Goal: Information Seeking & Learning: Learn about a topic

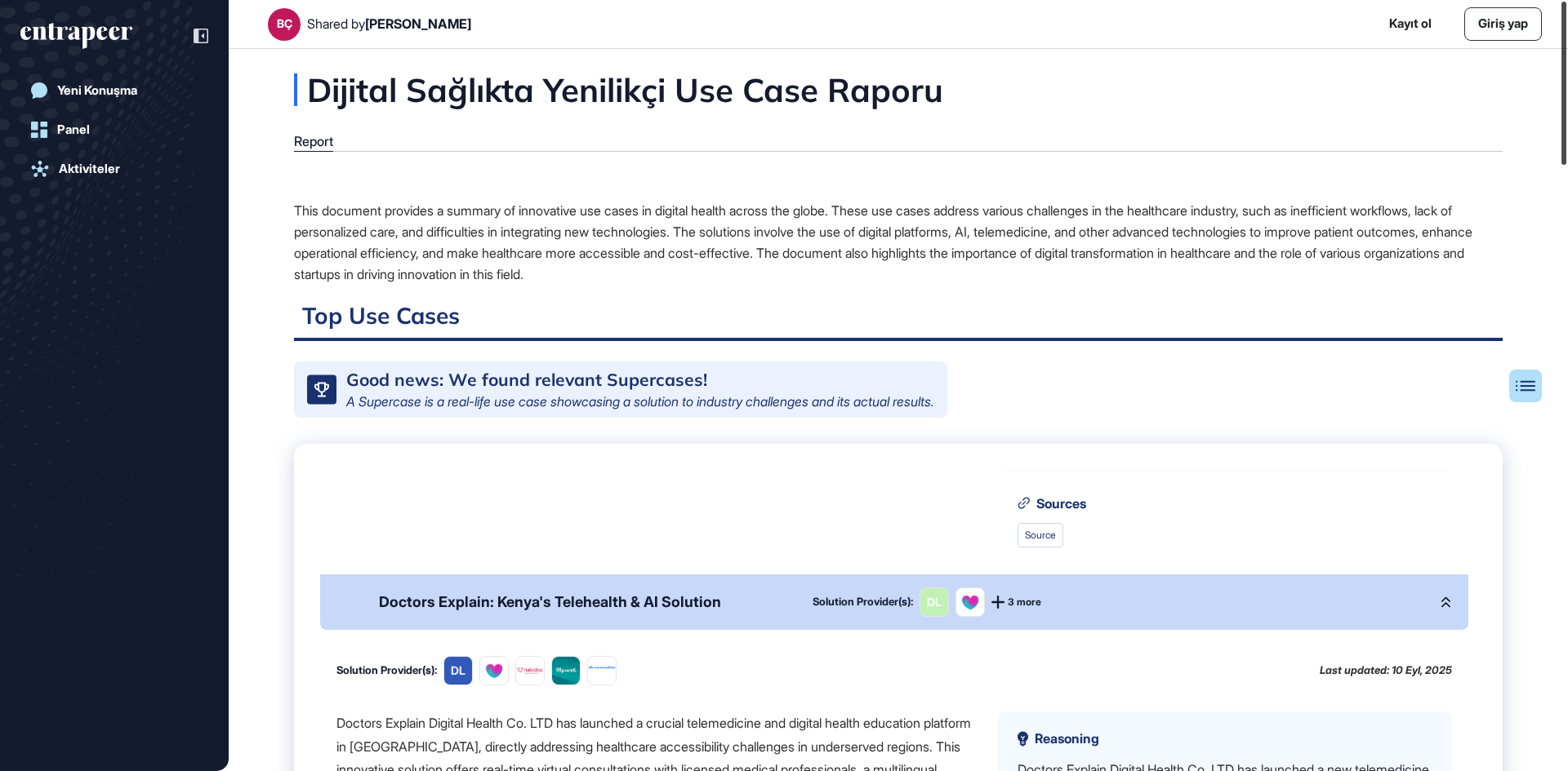
drag, startPoint x: 1567, startPoint y: 112, endPoint x: 1567, endPoint y: 67, distance: 45.0
click at [1566, 67] on div at bounding box center [1563, 83] width 5 height 163
drag, startPoint x: 1564, startPoint y: 138, endPoint x: 1553, endPoint y: 78, distance: 61.0
click at [1553, 78] on div "BÇ Shared by [PERSON_NAME] Kayıt ol Giriş yap Yeni Konuşma Panel Aktiviteler Di…" at bounding box center [784, 386] width 1568 height 771
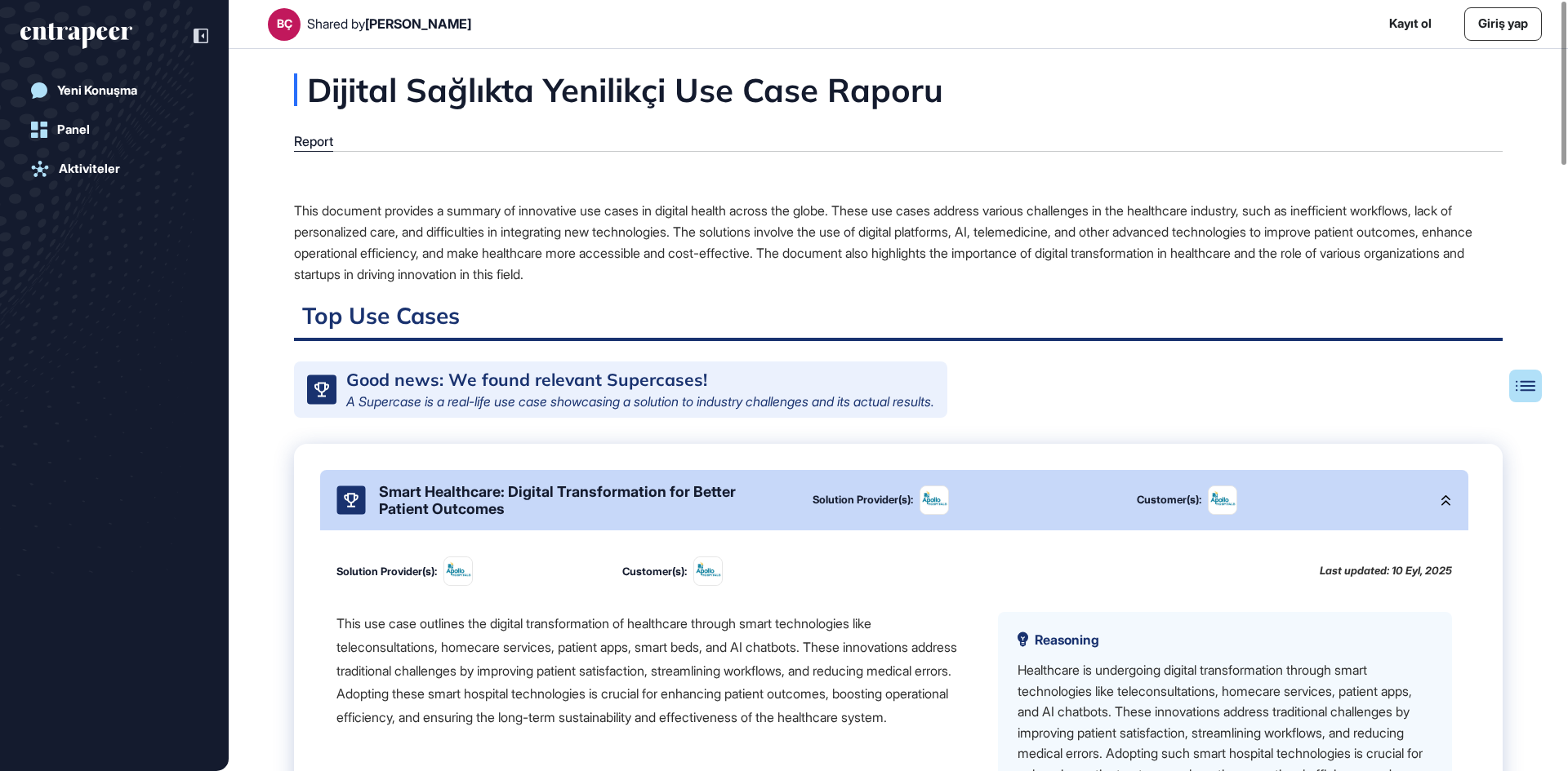
click at [410, 637] on div "This use case outlines the digital transformation of healthcare through smart t…" at bounding box center [654, 670] width 636 height 117
click at [482, 672] on div "This use case outlines the digital transformation of healthcare through smart t…" at bounding box center [654, 670] width 636 height 117
drag, startPoint x: 1567, startPoint y: 142, endPoint x: 1557, endPoint y: 138, distance: 10.8
click at [1561, 138] on div at bounding box center [1563, 83] width 5 height 163
click at [462, 674] on div "This use case outlines the digital transformation of healthcare through smart t…" at bounding box center [654, 670] width 636 height 117
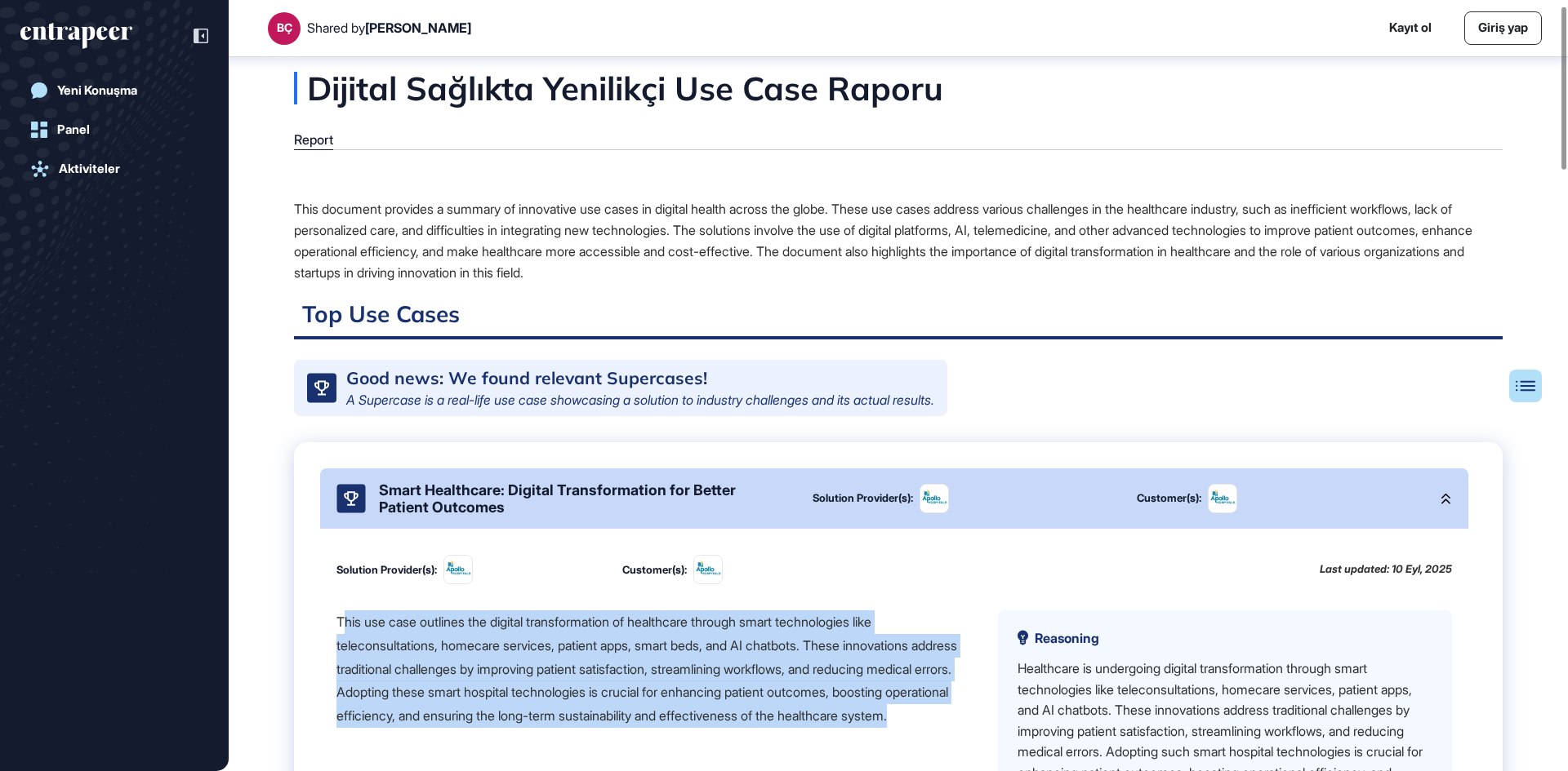
scroll to position [27, 0]
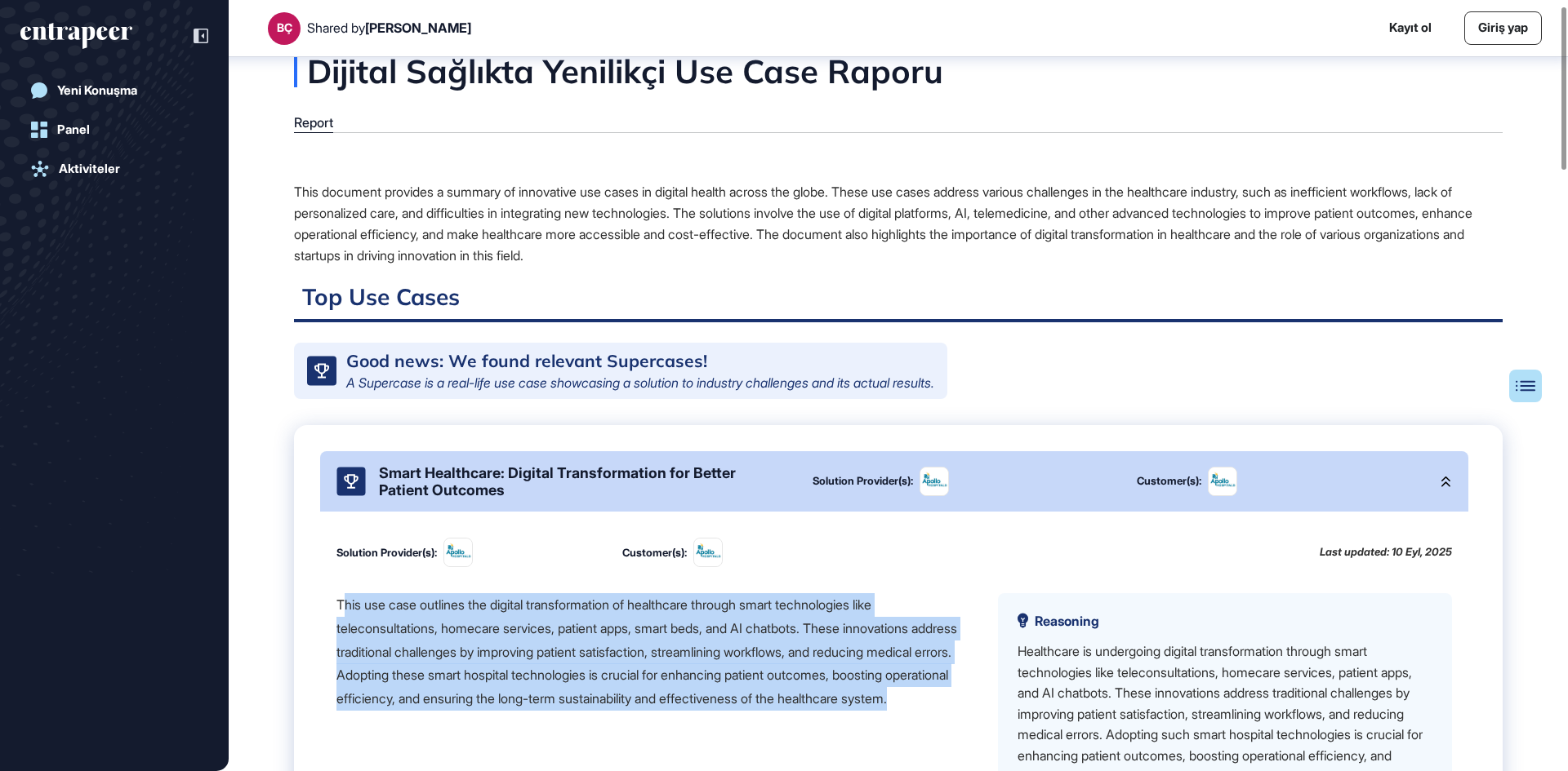
drag, startPoint x: 342, startPoint y: 632, endPoint x: 619, endPoint y: 770, distance: 309.5
click at [619, 770] on div "This use case outlines the digital transformation of healthcare through smart t…" at bounding box center [654, 739] width 636 height 291
click at [468, 561] on img at bounding box center [458, 552] width 27 height 27
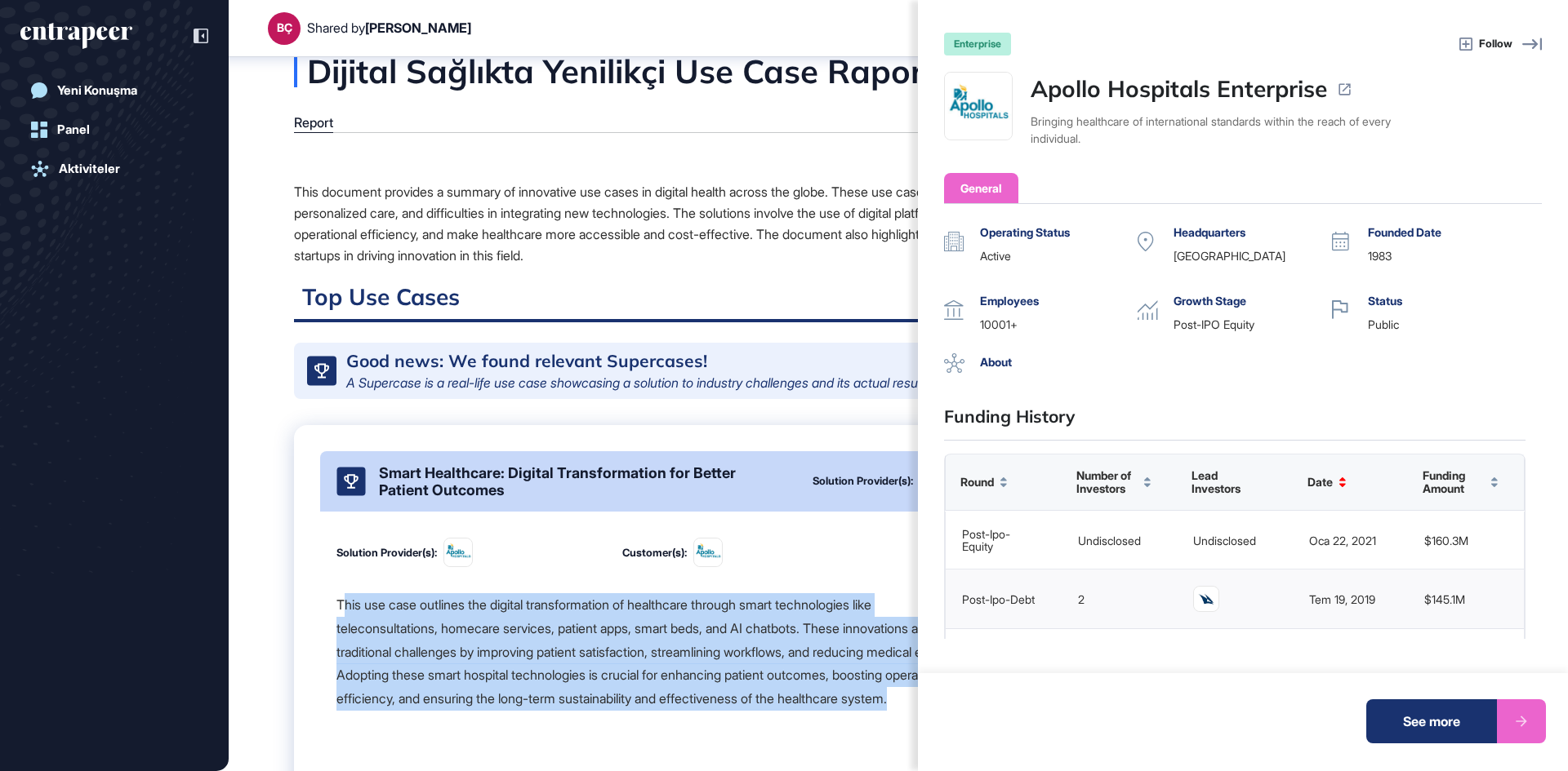
drag, startPoint x: 1124, startPoint y: 84, endPoint x: 1090, endPoint y: 113, distance: 44.7
click at [1090, 113] on div "Bringing healthcare of international standards within the reach of every indivi…" at bounding box center [1225, 129] width 392 height 34
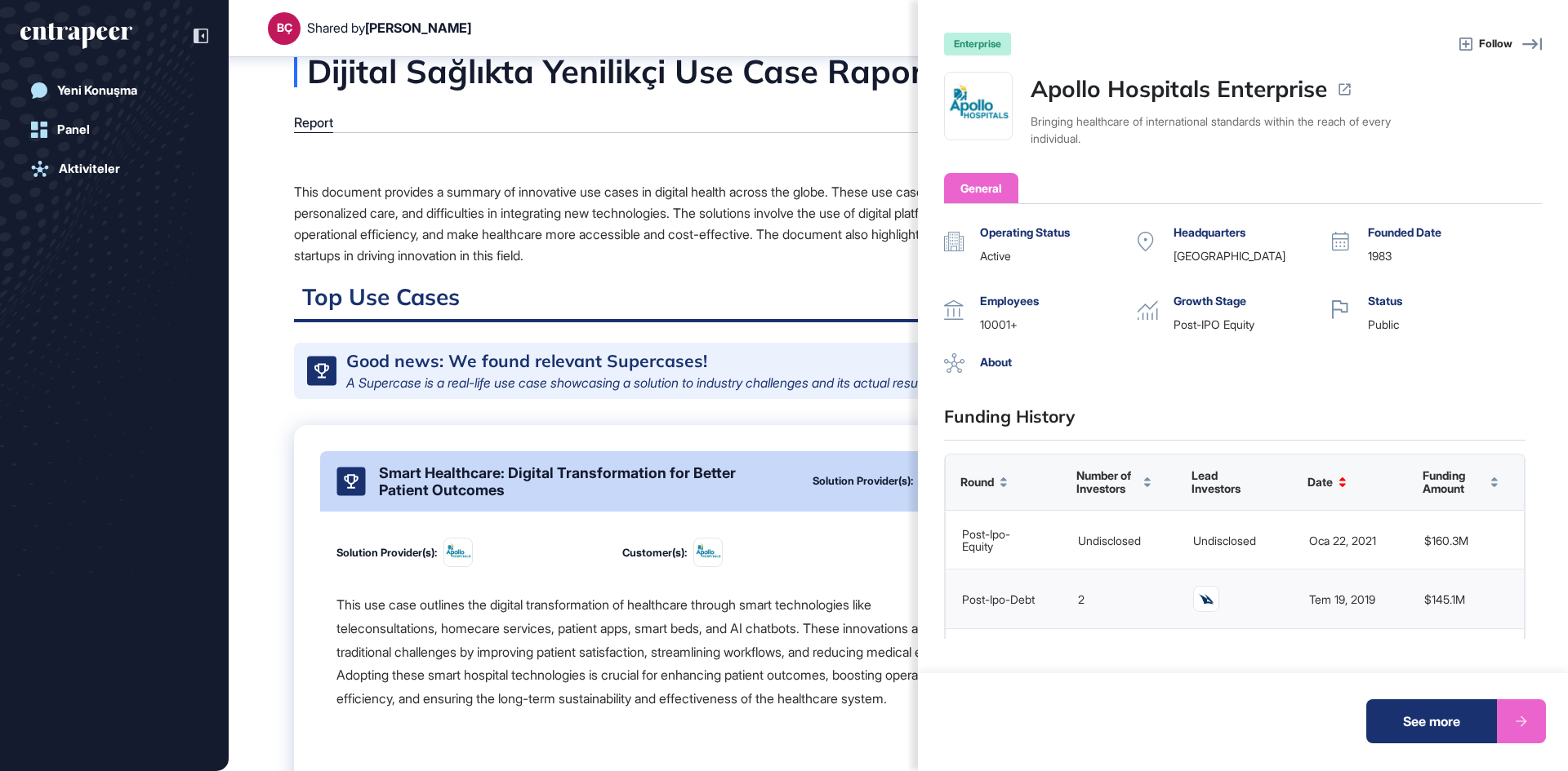
click at [759, 649] on div "enterprise Follow Apollo Hospitals Enterprise Bringing healthcare of internatio…" at bounding box center [784, 386] width 1568 height 771
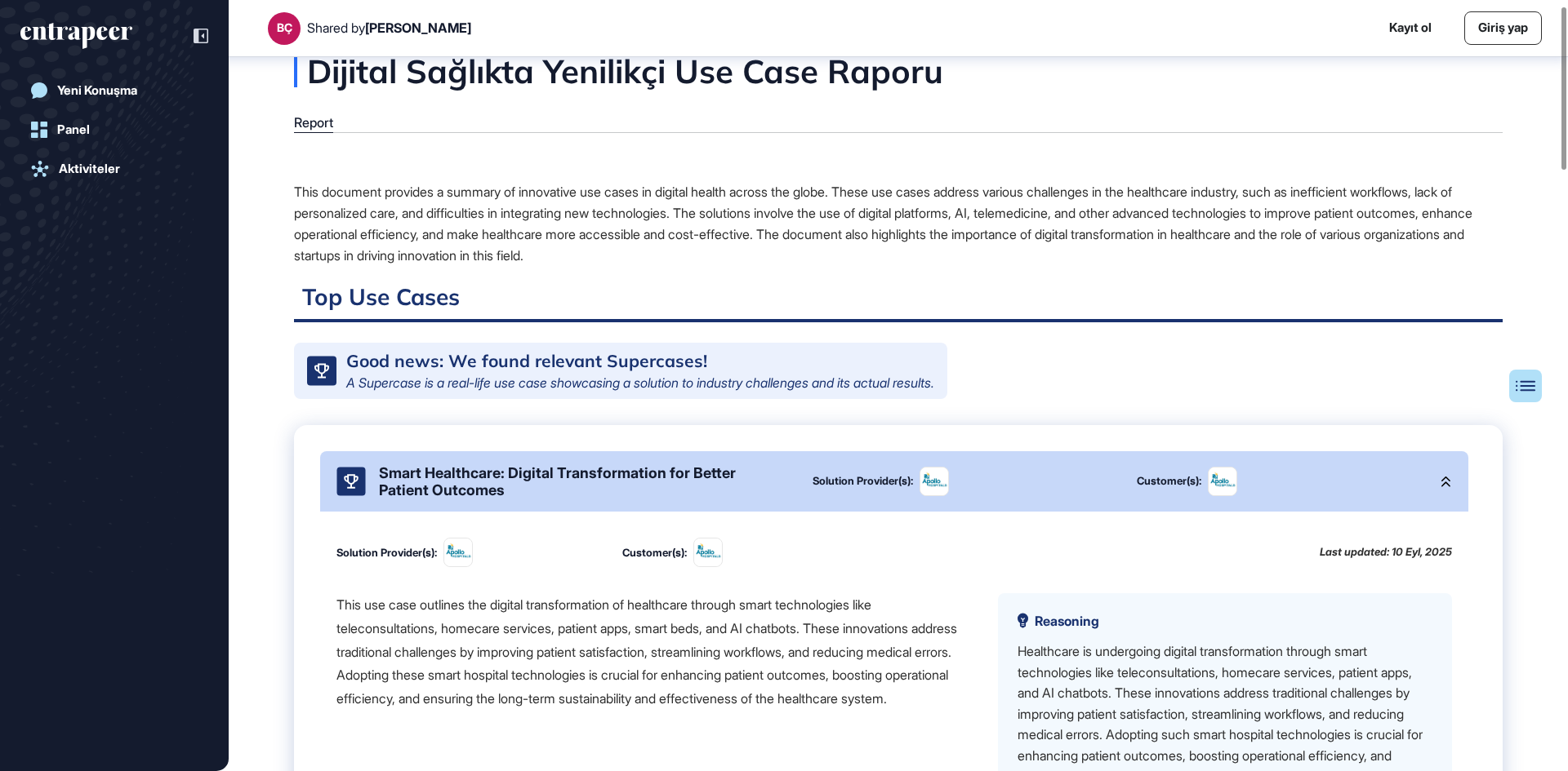
click at [689, 657] on div "This use case outlines the digital transformation of healthcare through smart t…" at bounding box center [654, 652] width 636 height 117
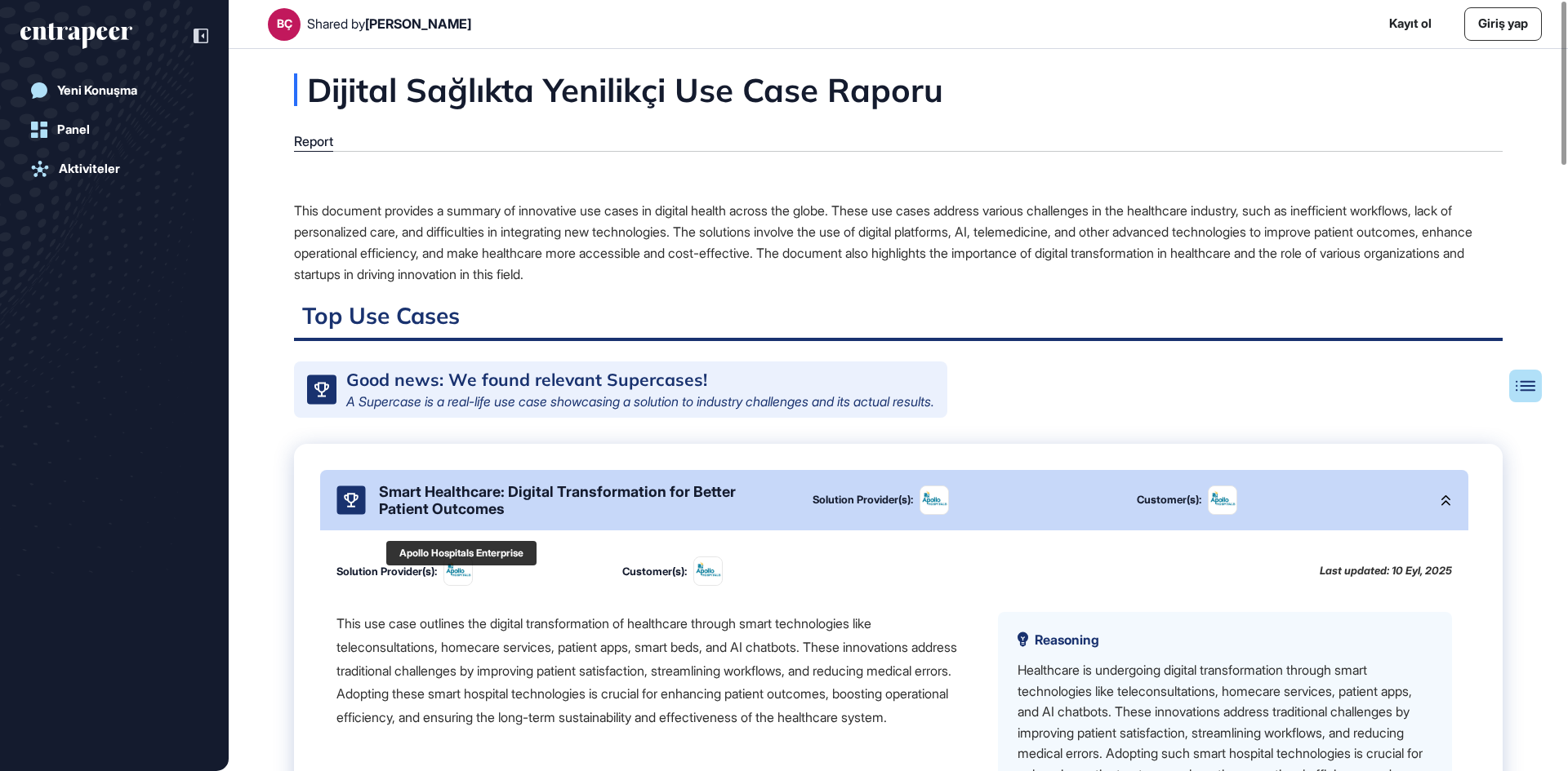
click at [472, 586] on img at bounding box center [458, 571] width 27 height 27
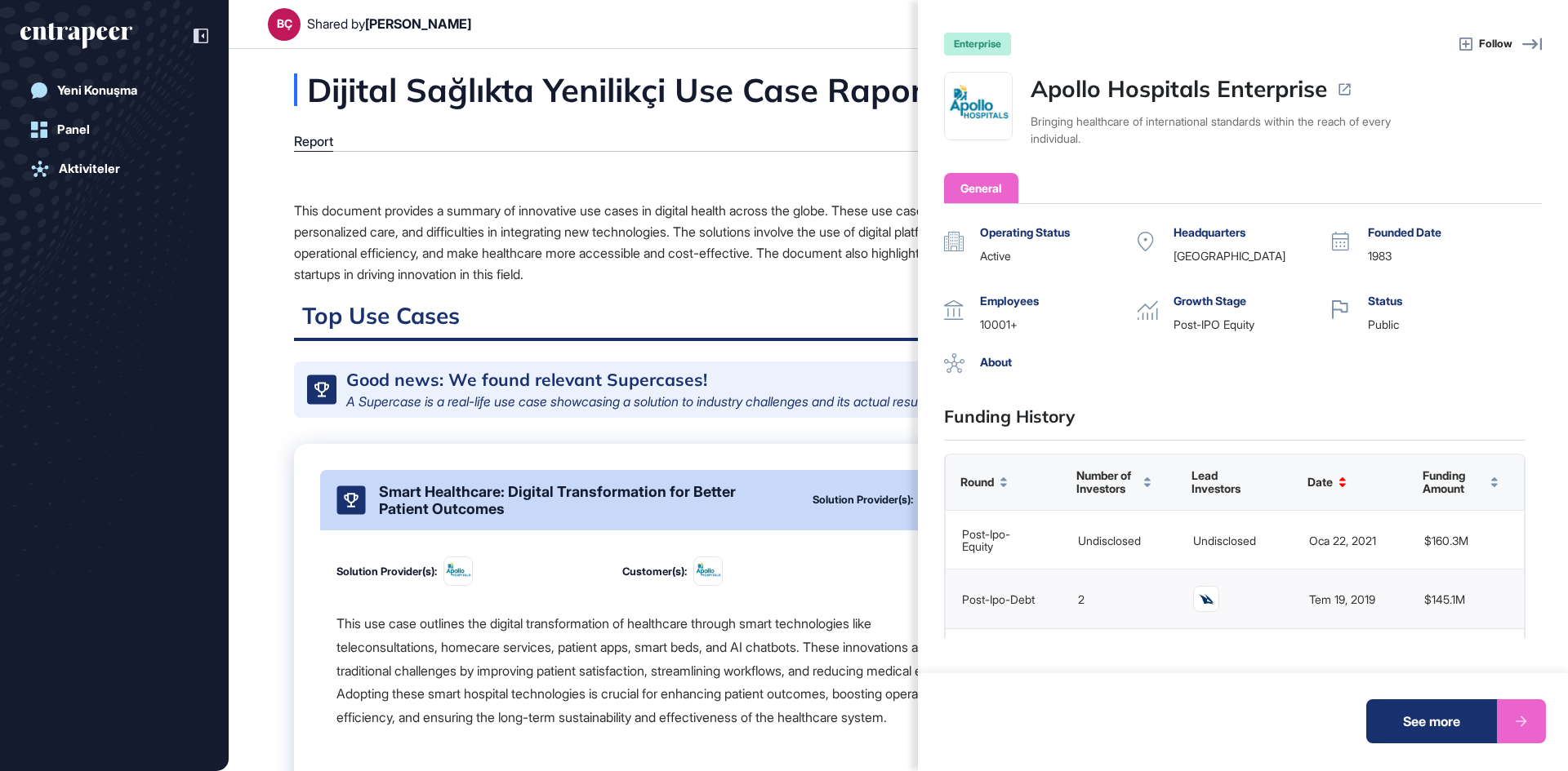
click at [348, 626] on div "enterprise Follow Apollo Hospitals Enterprise Bringing healthcare of internatio…" at bounding box center [784, 386] width 1568 height 771
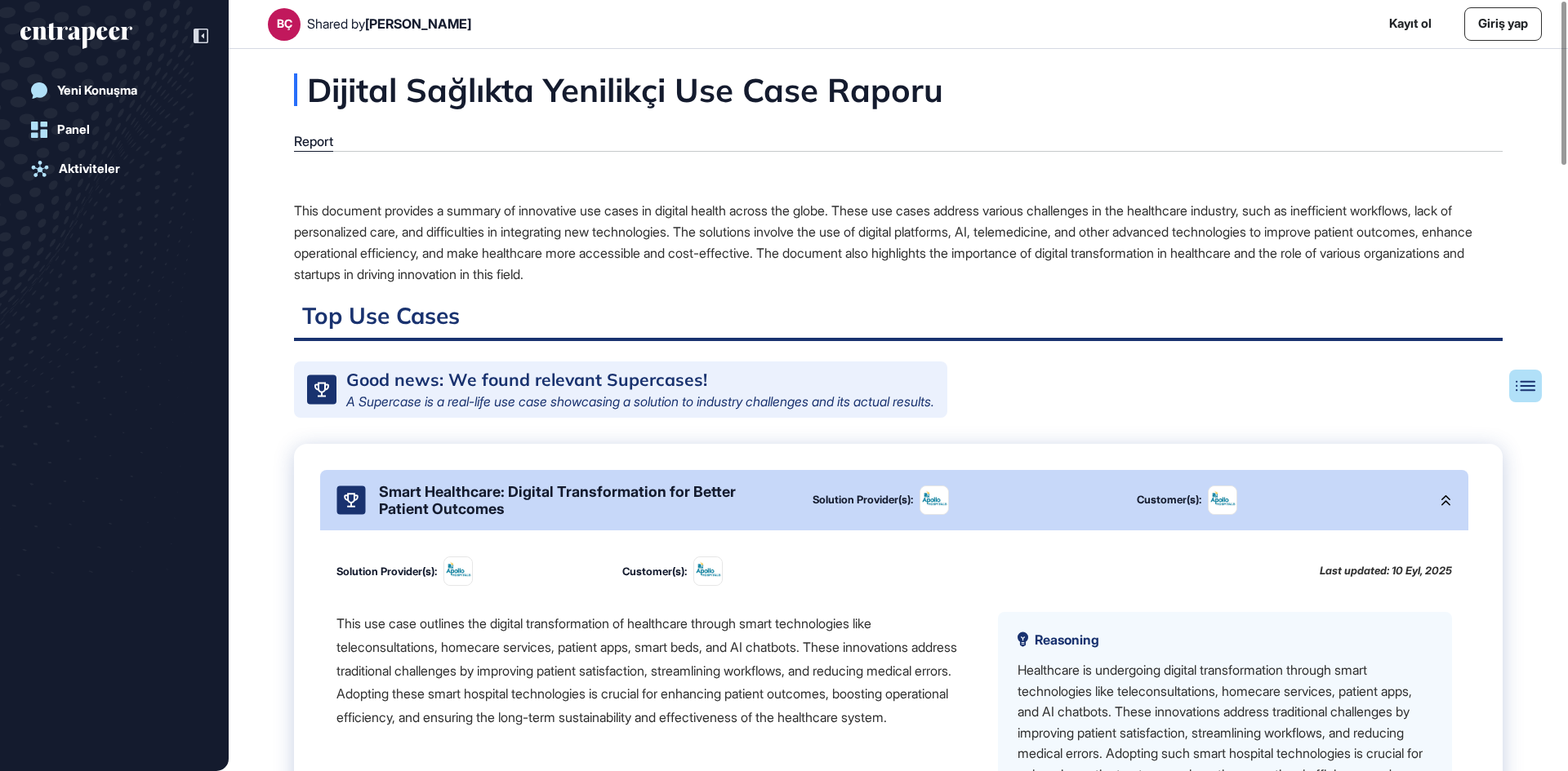
click at [551, 670] on div "This use case outlines the digital transformation of healthcare through smart t…" at bounding box center [654, 670] width 636 height 117
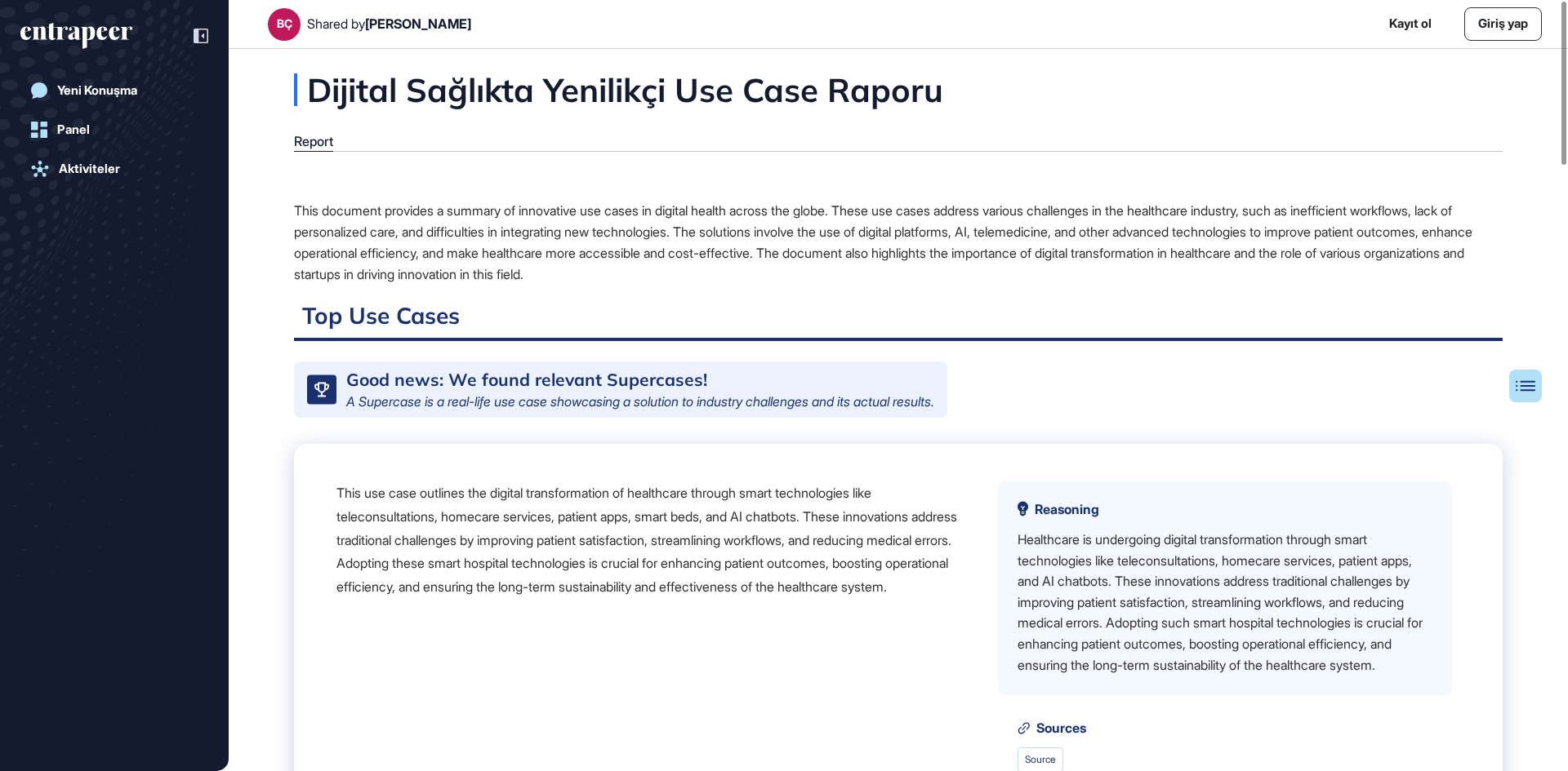
scroll to position [163, 0]
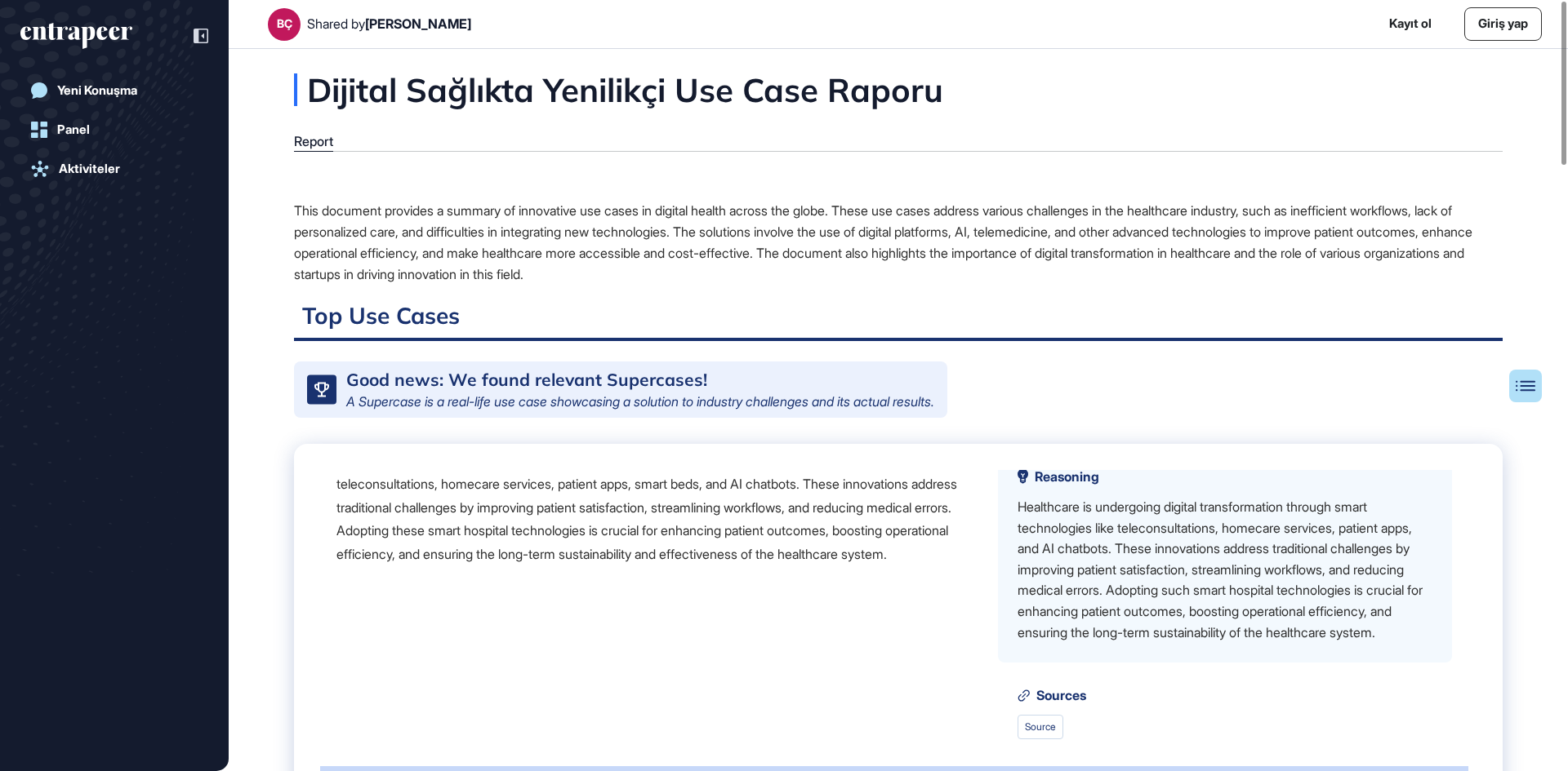
click at [518, 557] on div "This use case outlines the digital transformation of healthcare through smart t…" at bounding box center [654, 507] width 636 height 117
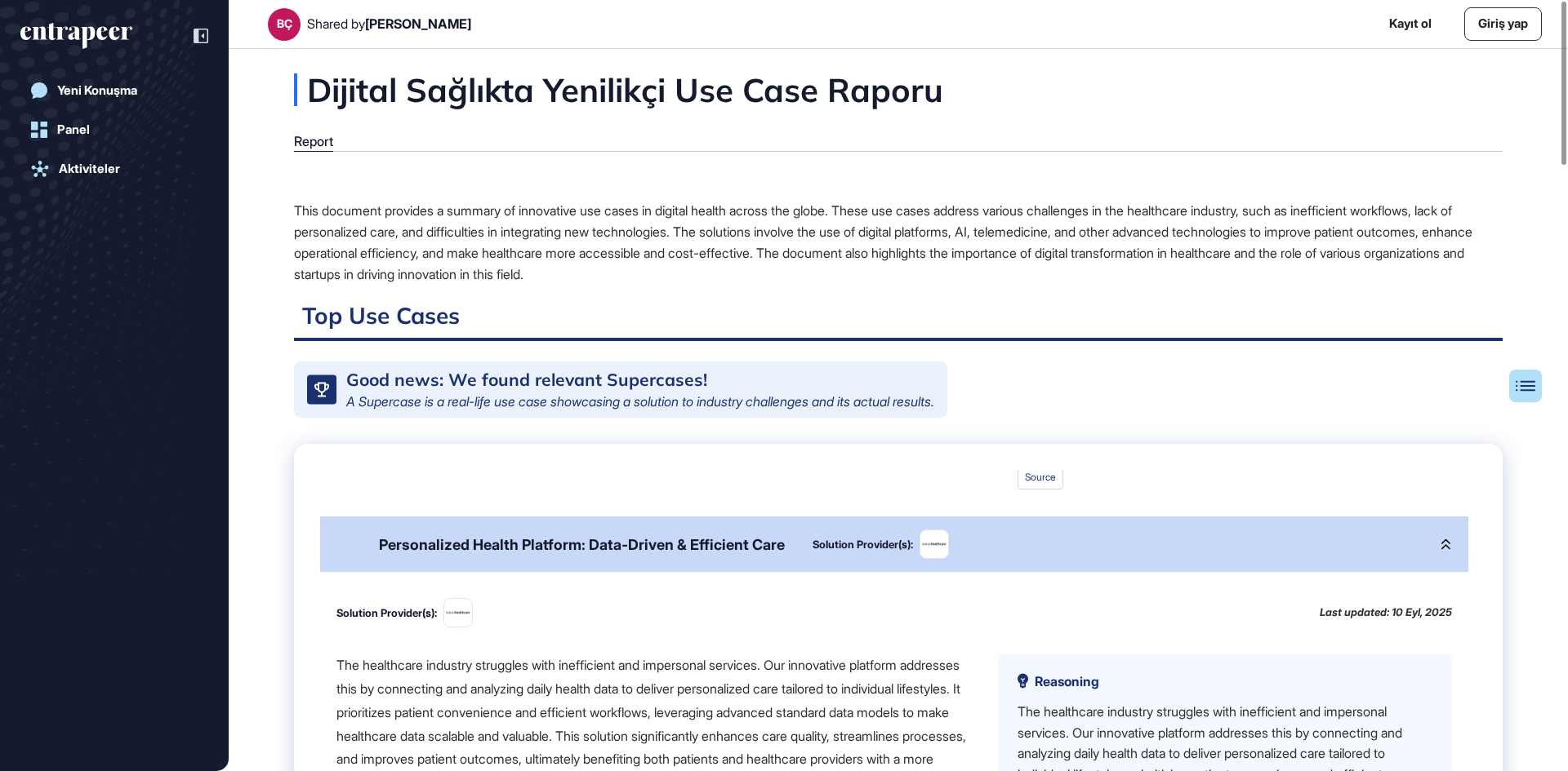
scroll to position [1175, 0]
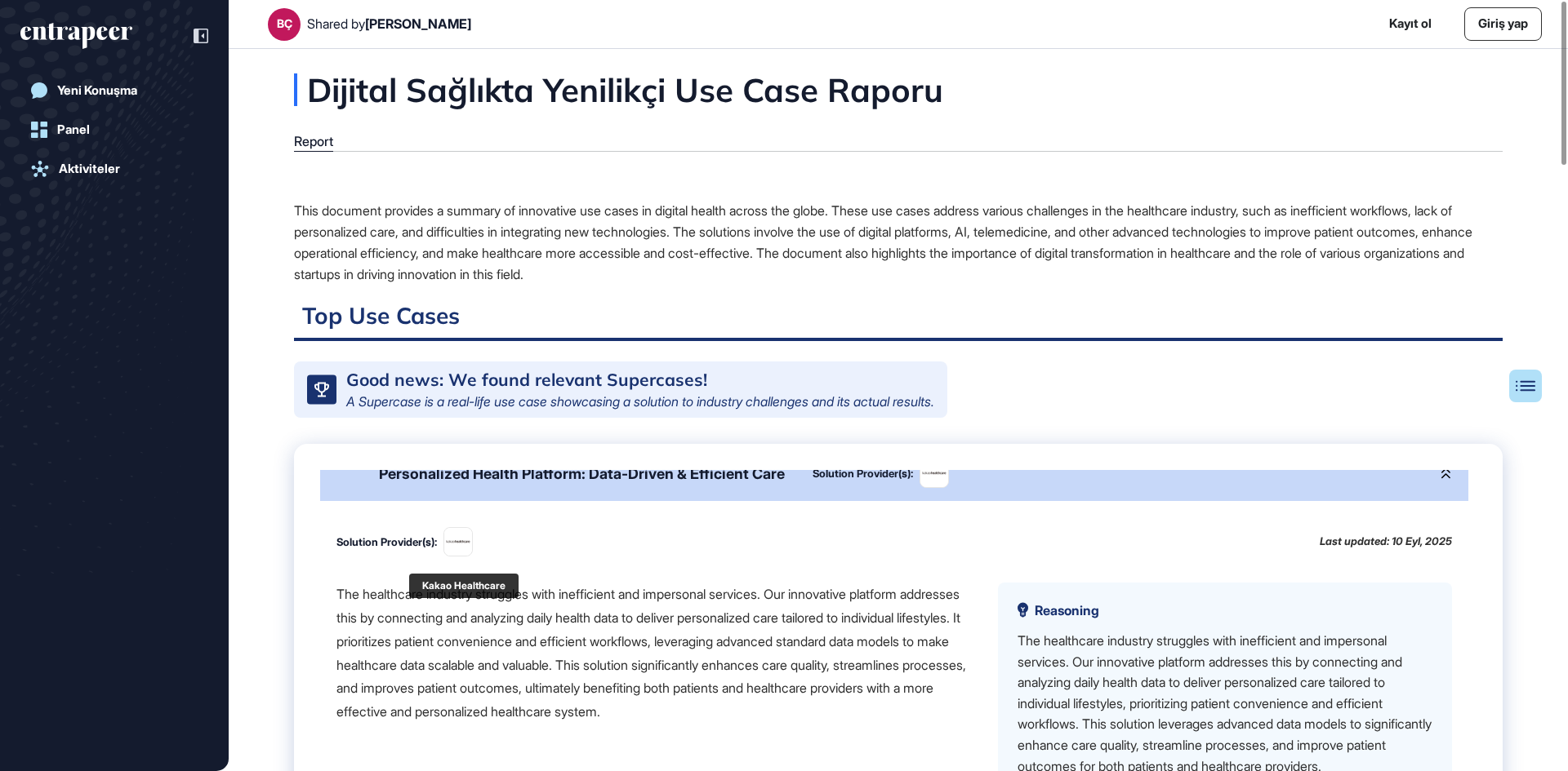
click at [460, 547] on img at bounding box center [458, 542] width 27 height 9
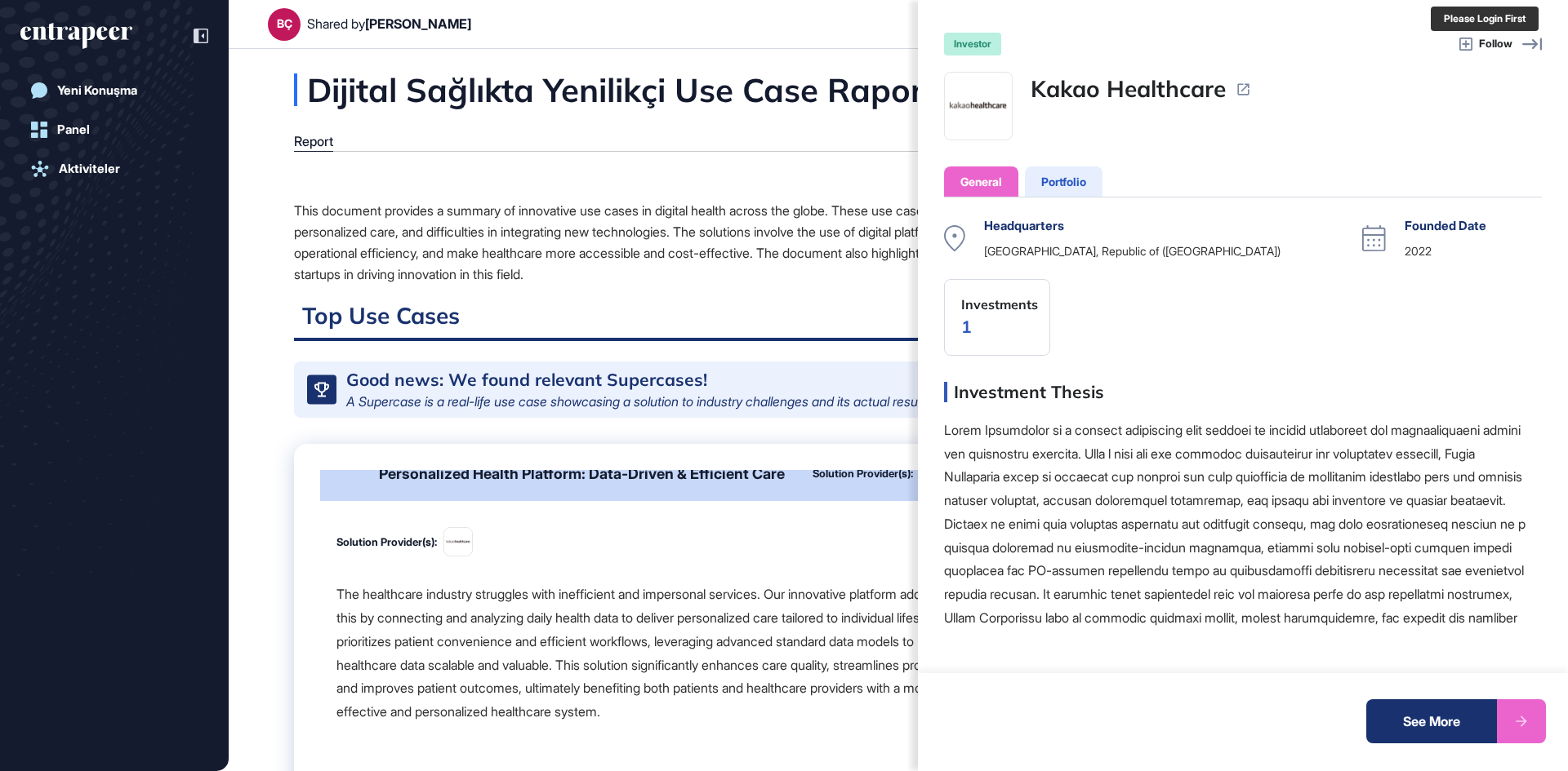
click at [1511, 39] on span "Follow" at bounding box center [1495, 44] width 33 height 17
click at [1523, 42] on icon at bounding box center [1532, 44] width 20 height 20
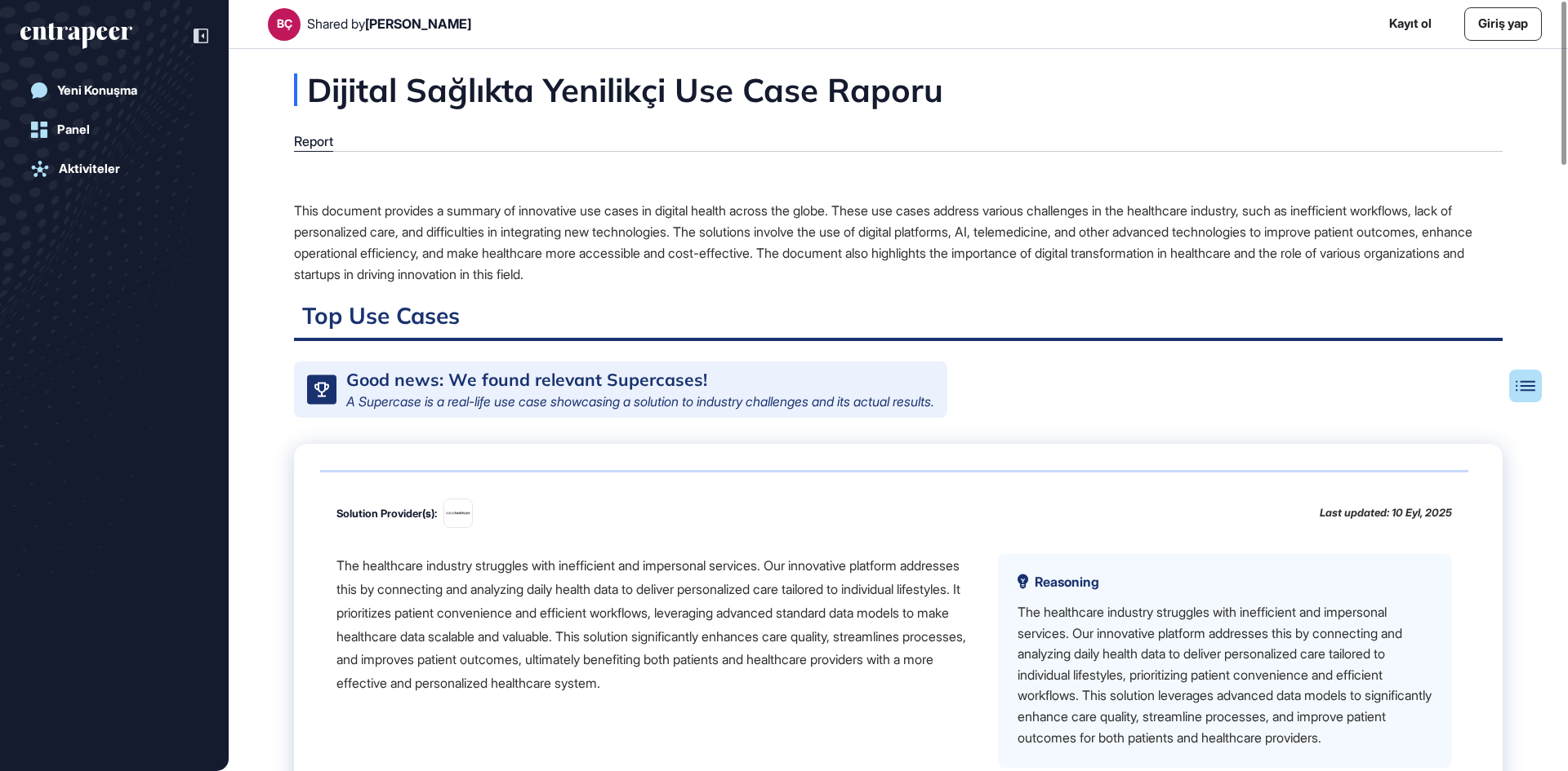
scroll to position [1225, 0]
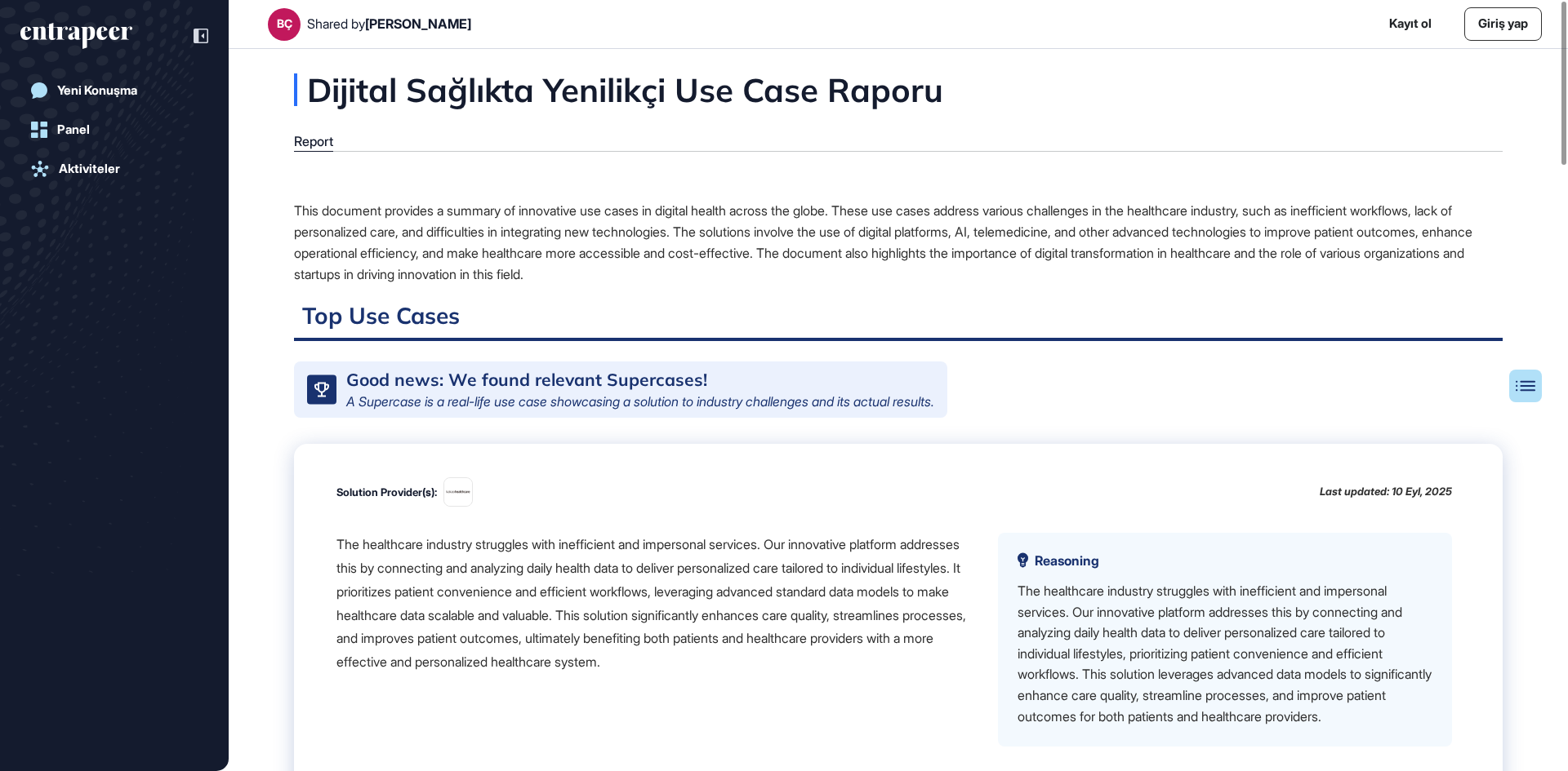
click at [868, 645] on div "The healthcare industry struggles with inefficient and impersonal services. Our…" at bounding box center [654, 603] width 636 height 142
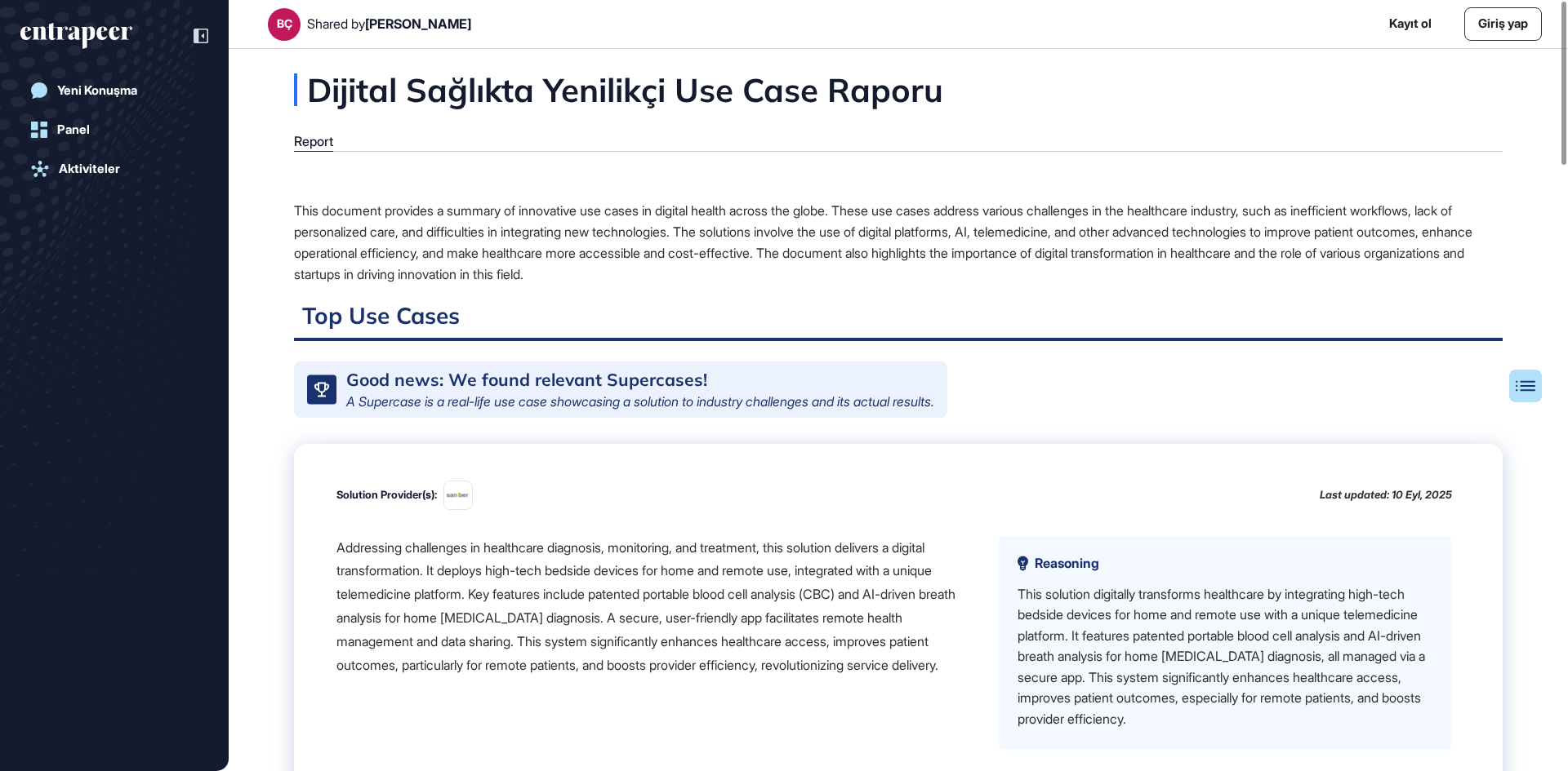
scroll to position [1715, 0]
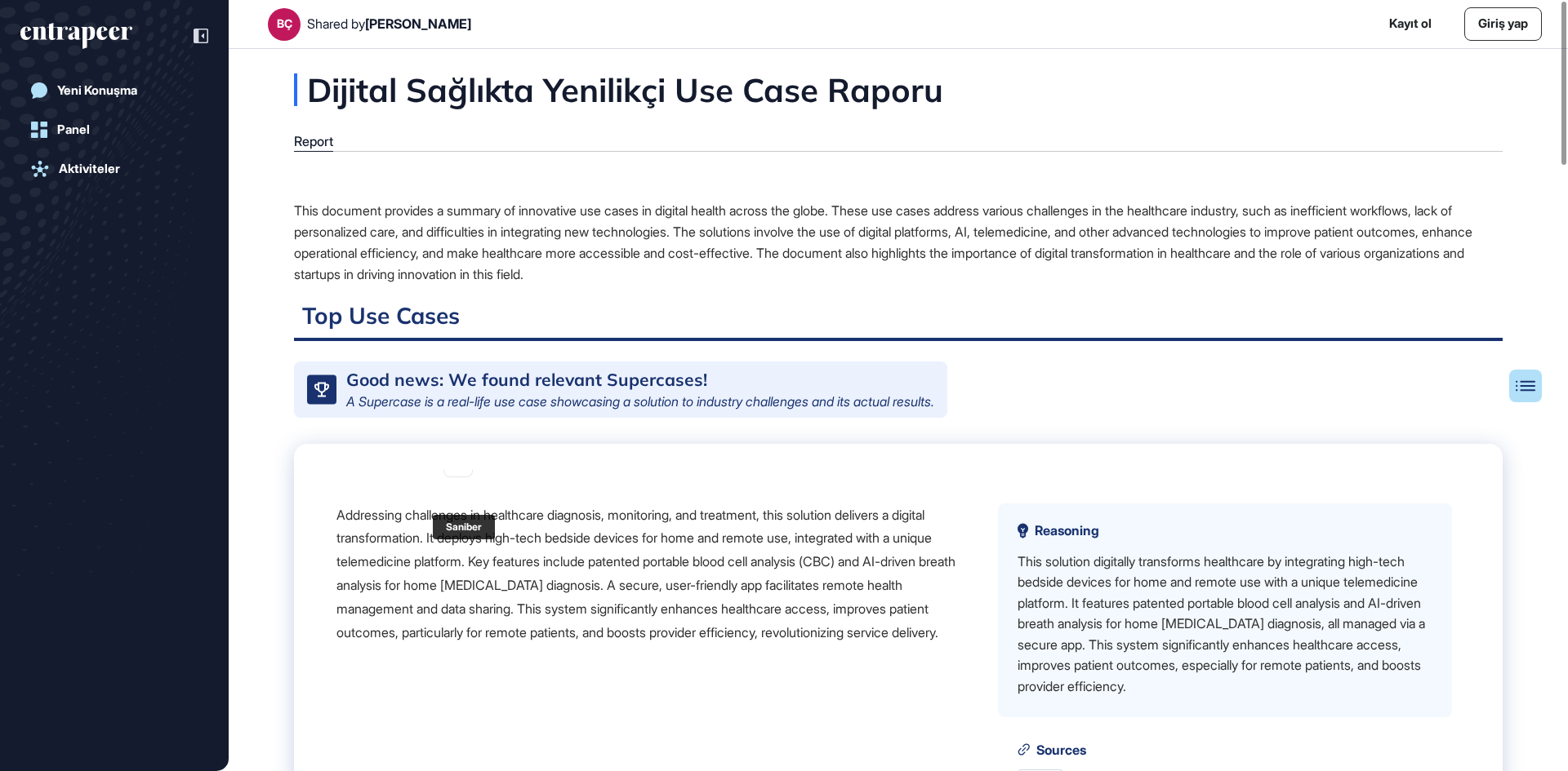
click at [468, 467] on img at bounding box center [458, 462] width 27 height 9
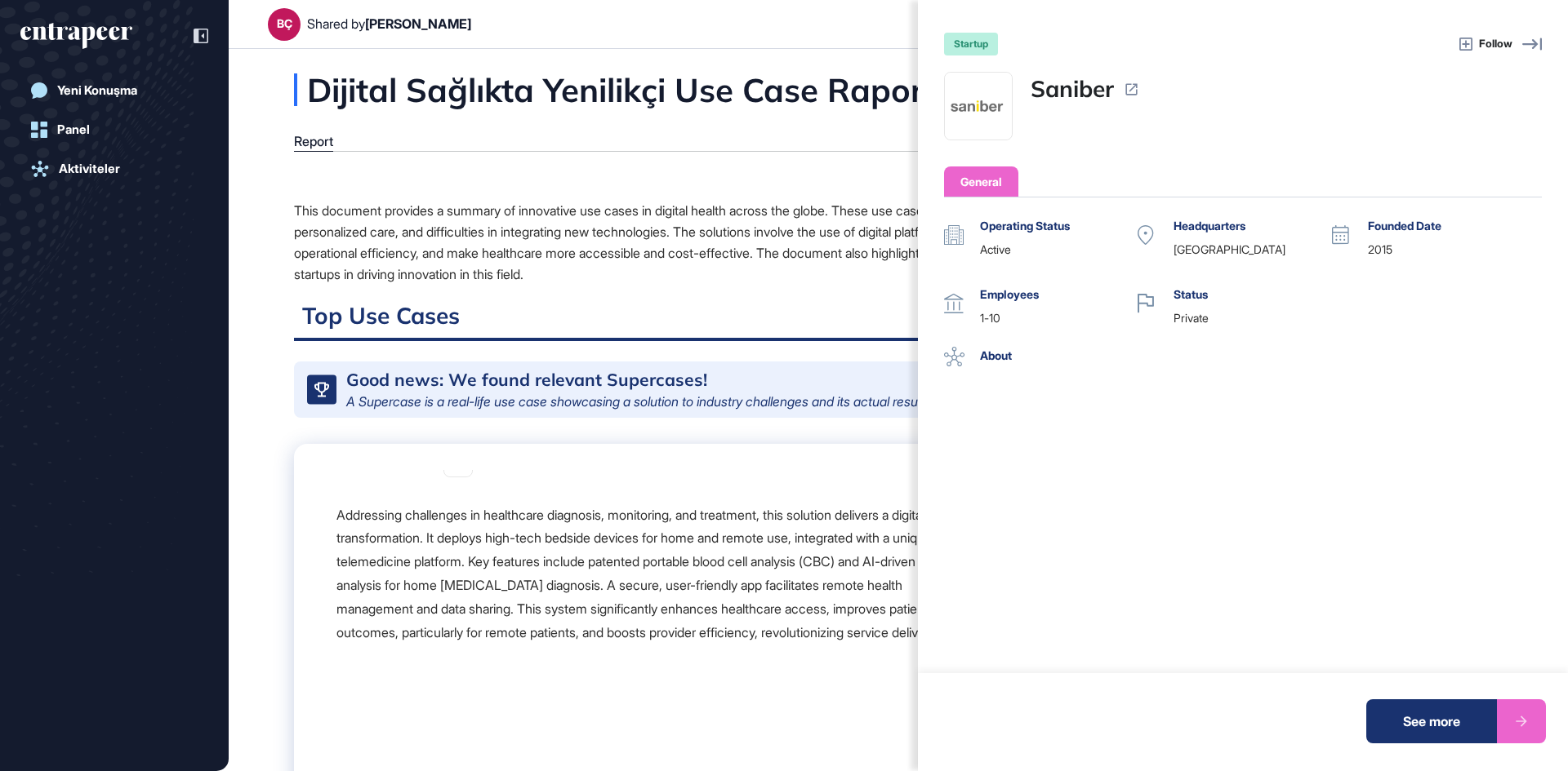
click at [1523, 42] on icon at bounding box center [1532, 44] width 20 height 20
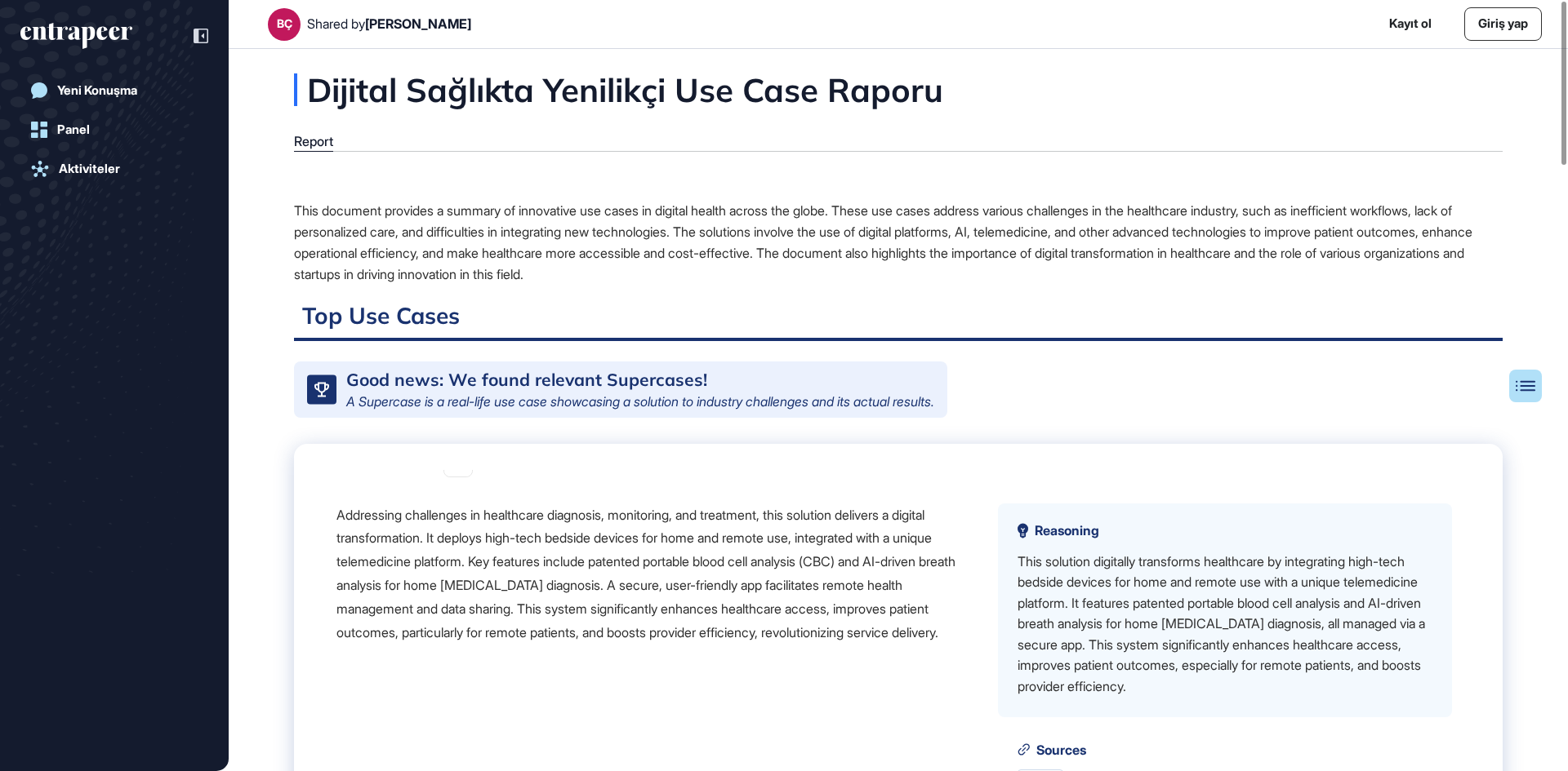
click at [550, 605] on div "Addressing challenges in healthcare diagnosis, monitoring, and treatment, this …" at bounding box center [654, 574] width 636 height 142
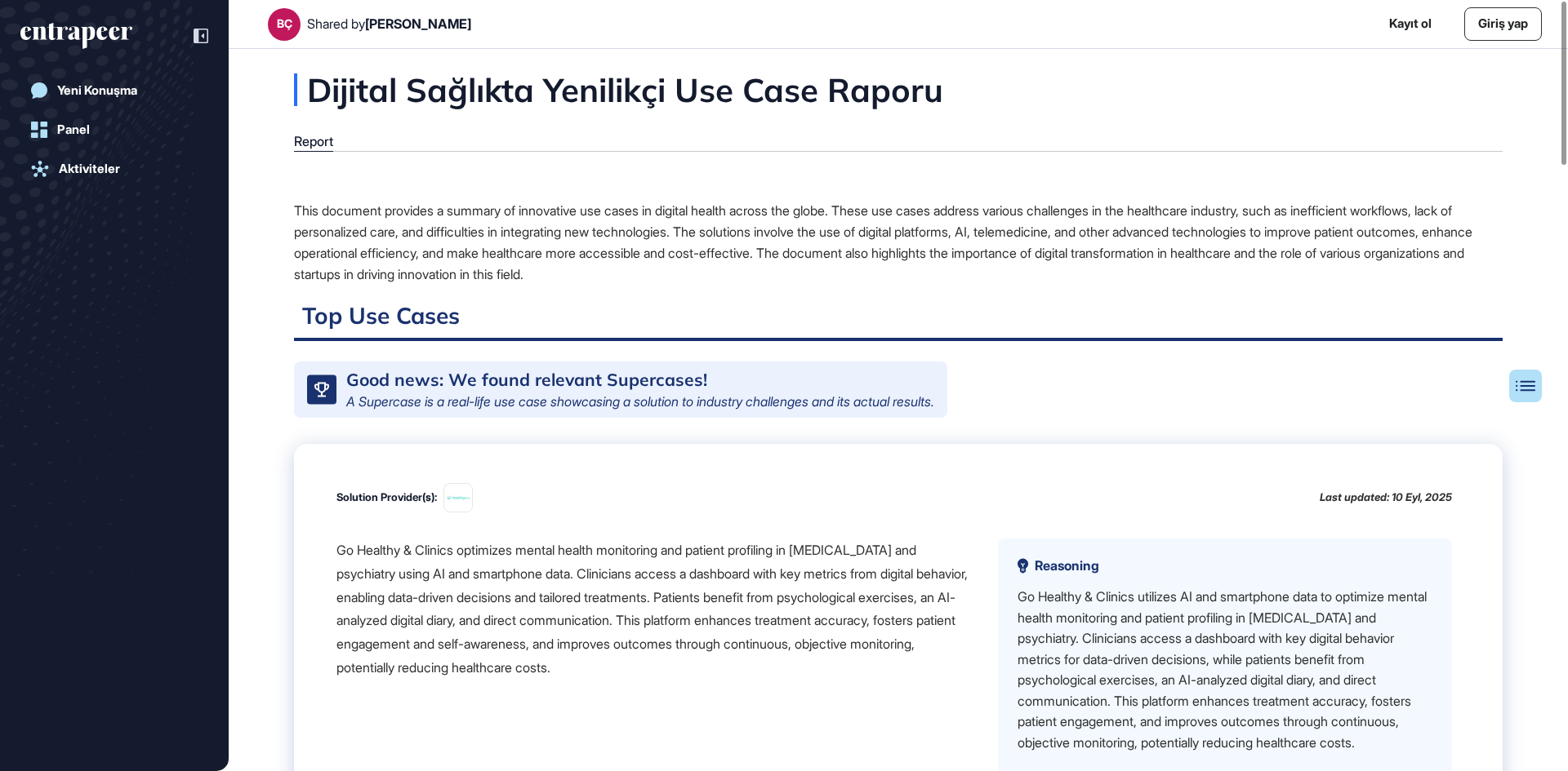
scroll to position [2171, 0]
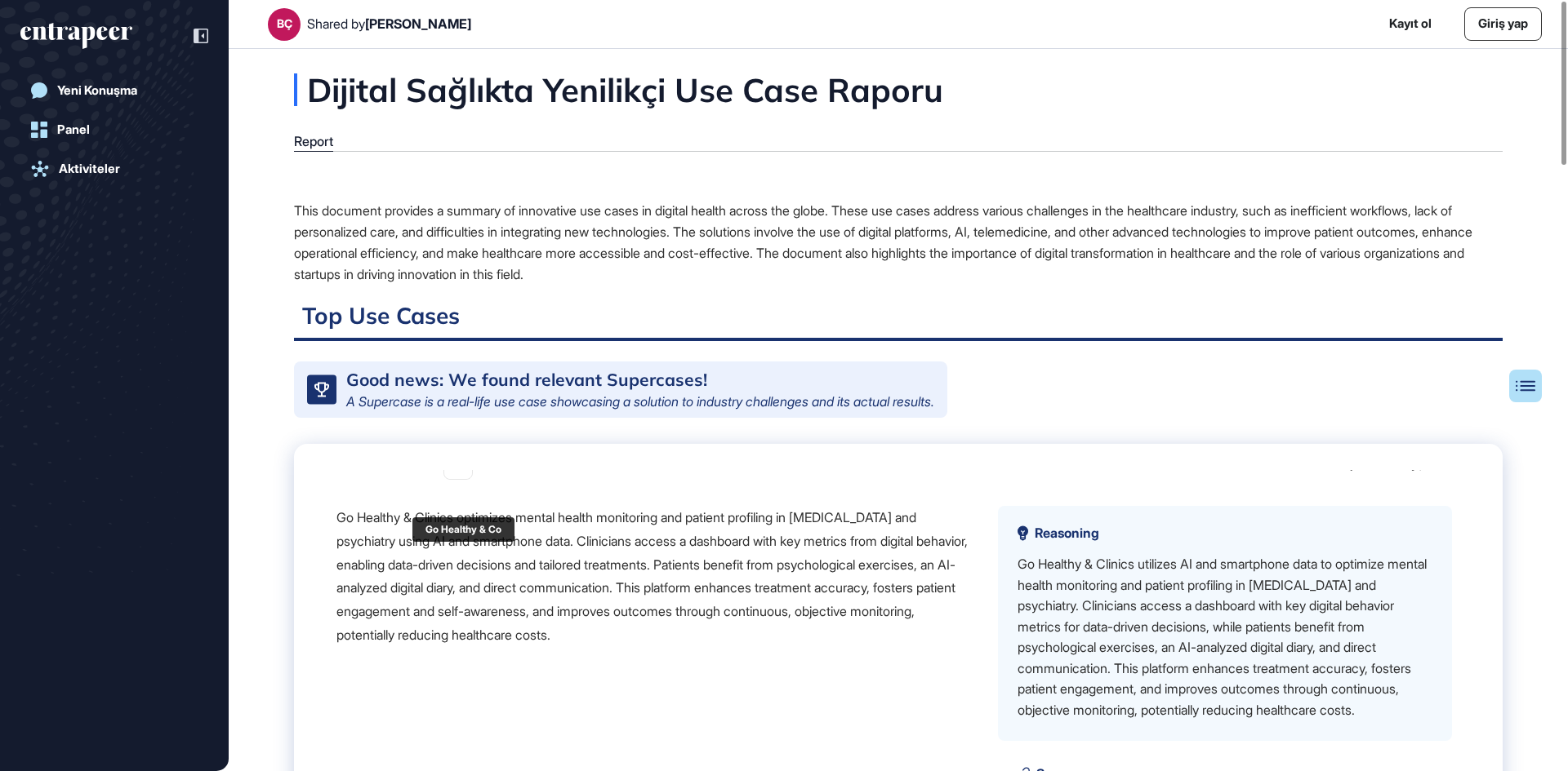
click at [461, 479] on img at bounding box center [458, 465] width 27 height 27
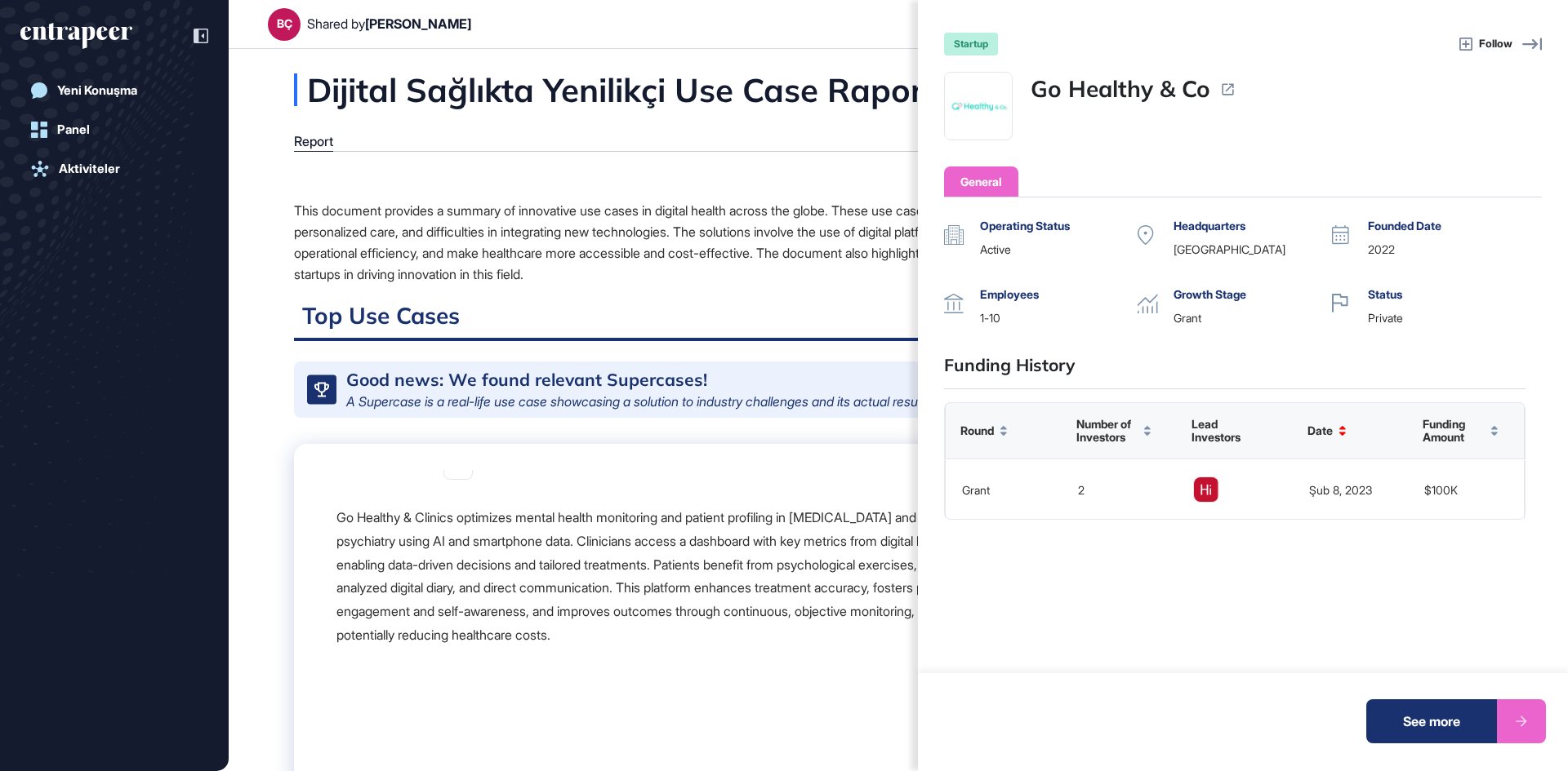
click at [1510, 45] on span "Follow" at bounding box center [1495, 44] width 33 height 17
click at [1493, 37] on span "Follow" at bounding box center [1495, 44] width 33 height 17
click at [1523, 43] on icon at bounding box center [1532, 44] width 20 height 13
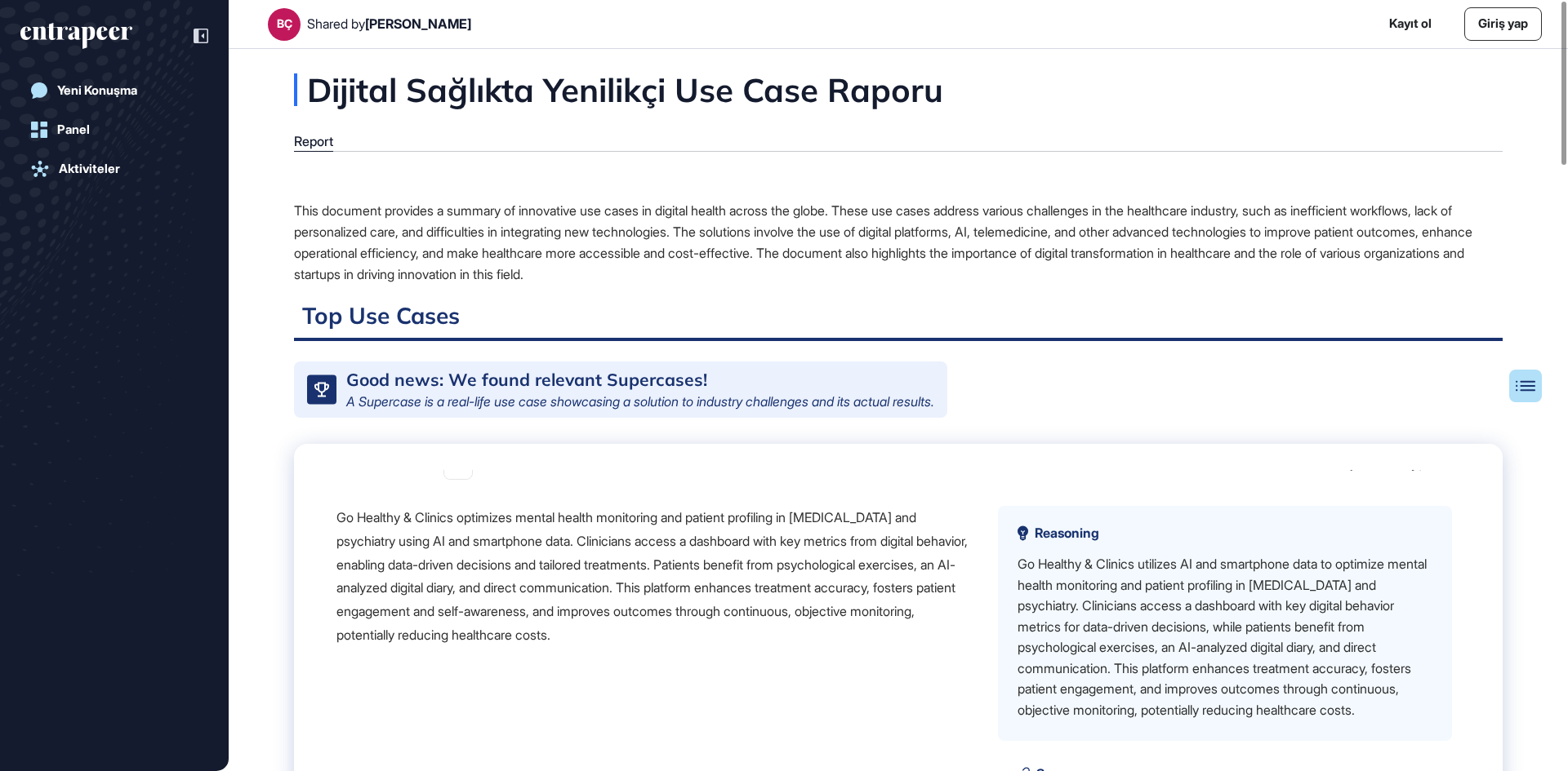
click at [670, 592] on div "Solution Provider(s): Last updated: 10 Eyl, 2025 Go Healthy & Clinics optimizes…" at bounding box center [894, 634] width 1148 height 420
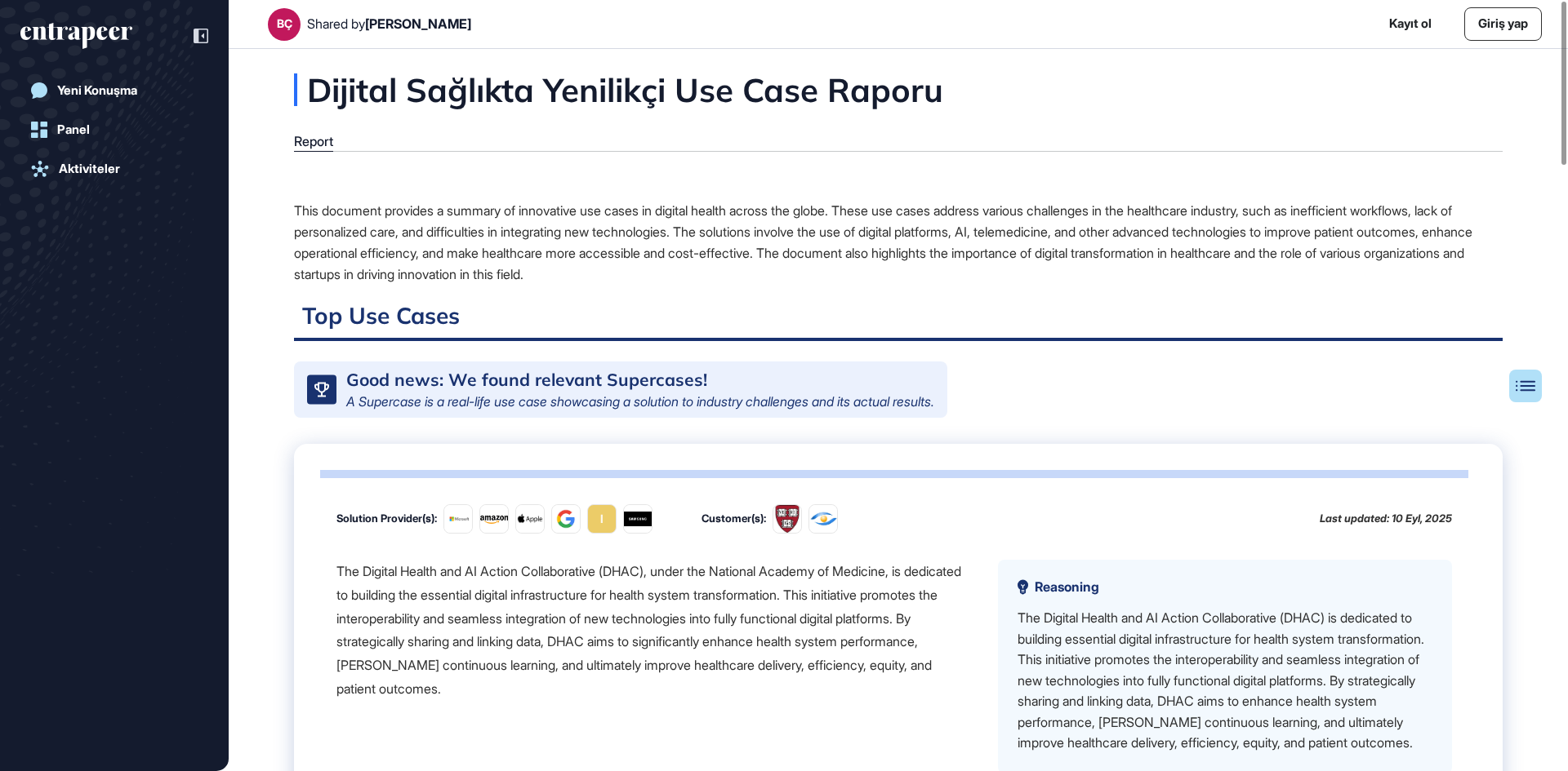
scroll to position [2627, 0]
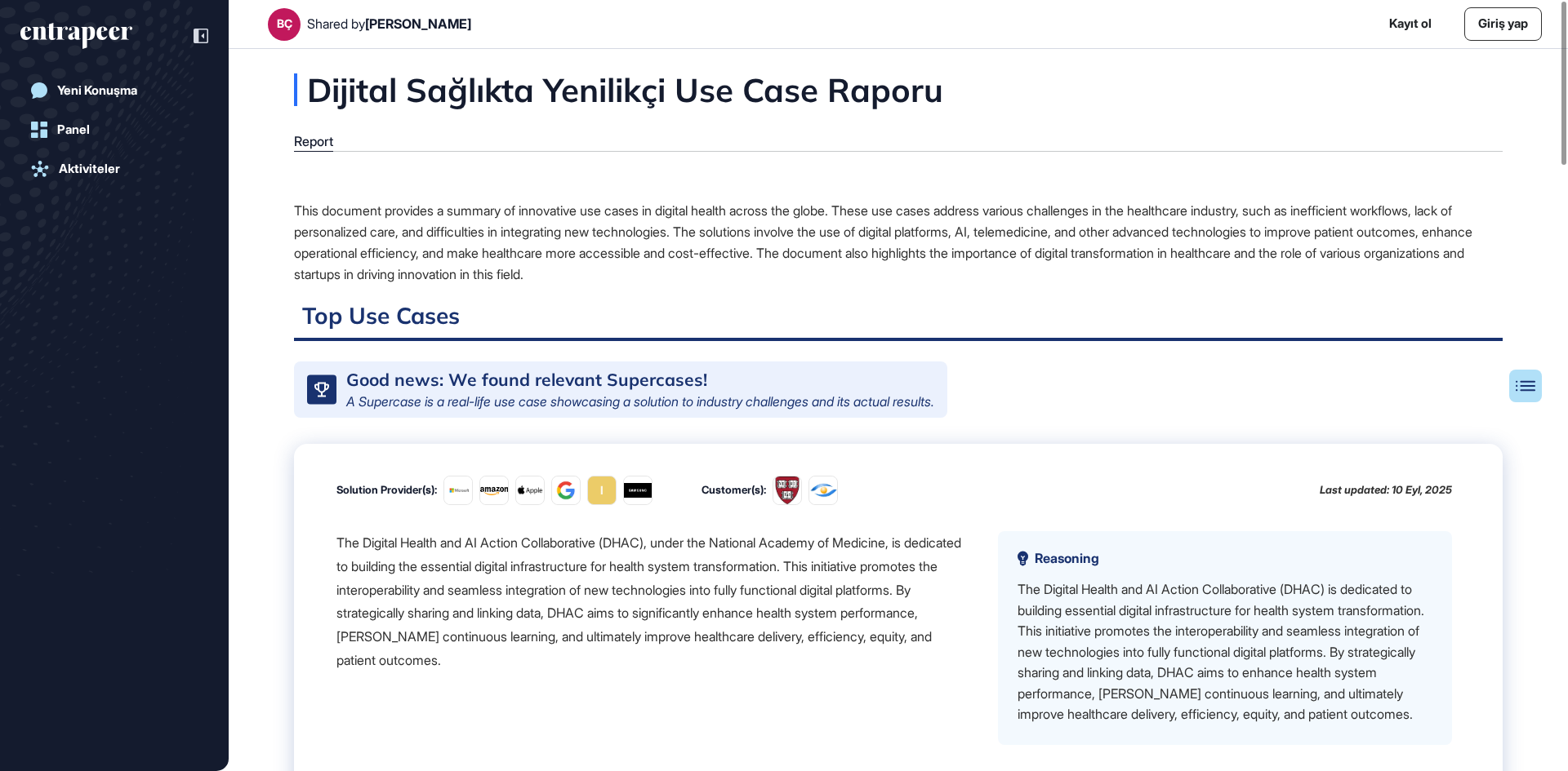
click at [672, 672] on div "The Digital Health and AI Action Collaborative (DHAC), under the National Acade…" at bounding box center [654, 601] width 636 height 142
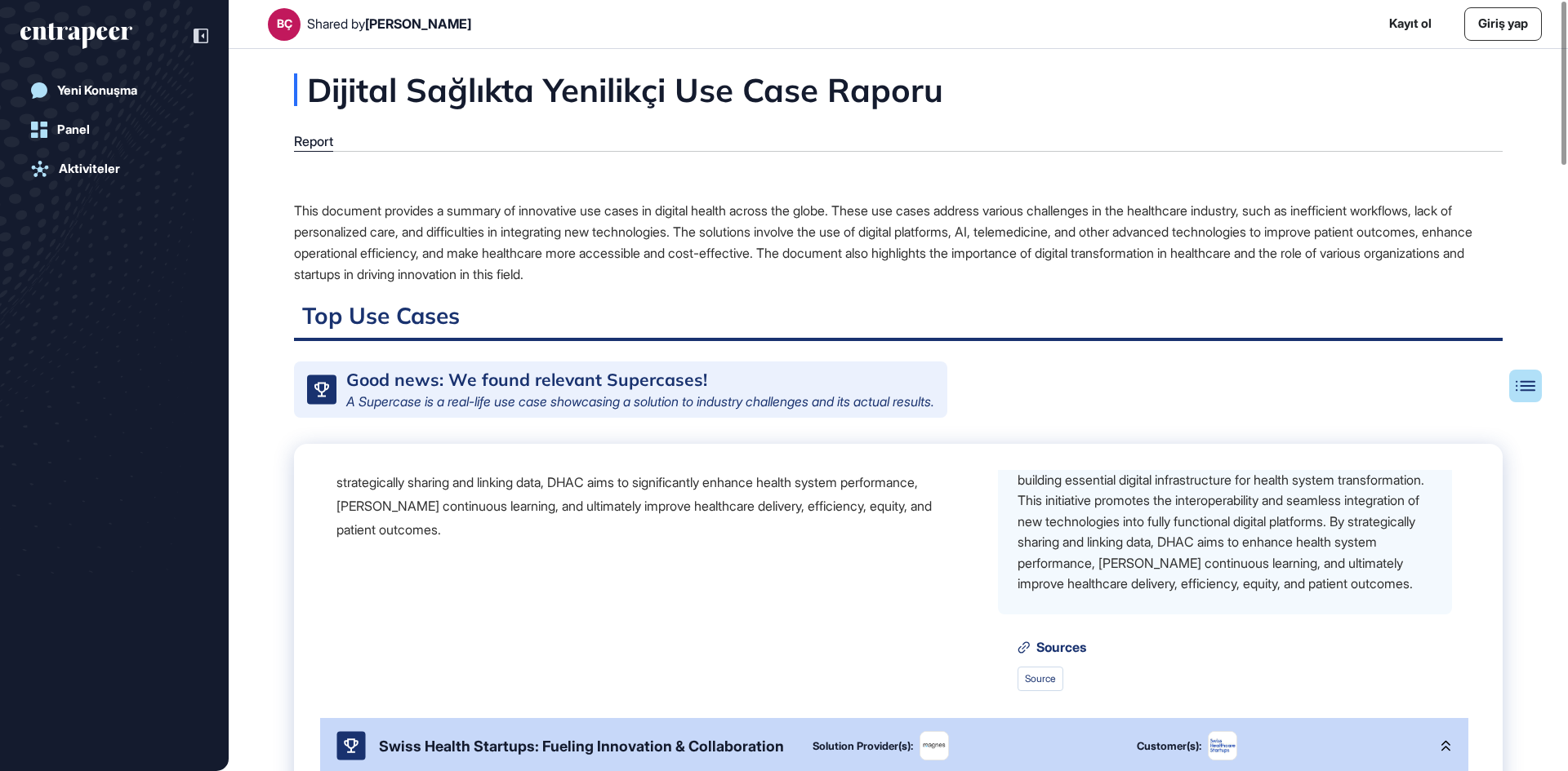
scroll to position [2725, 0]
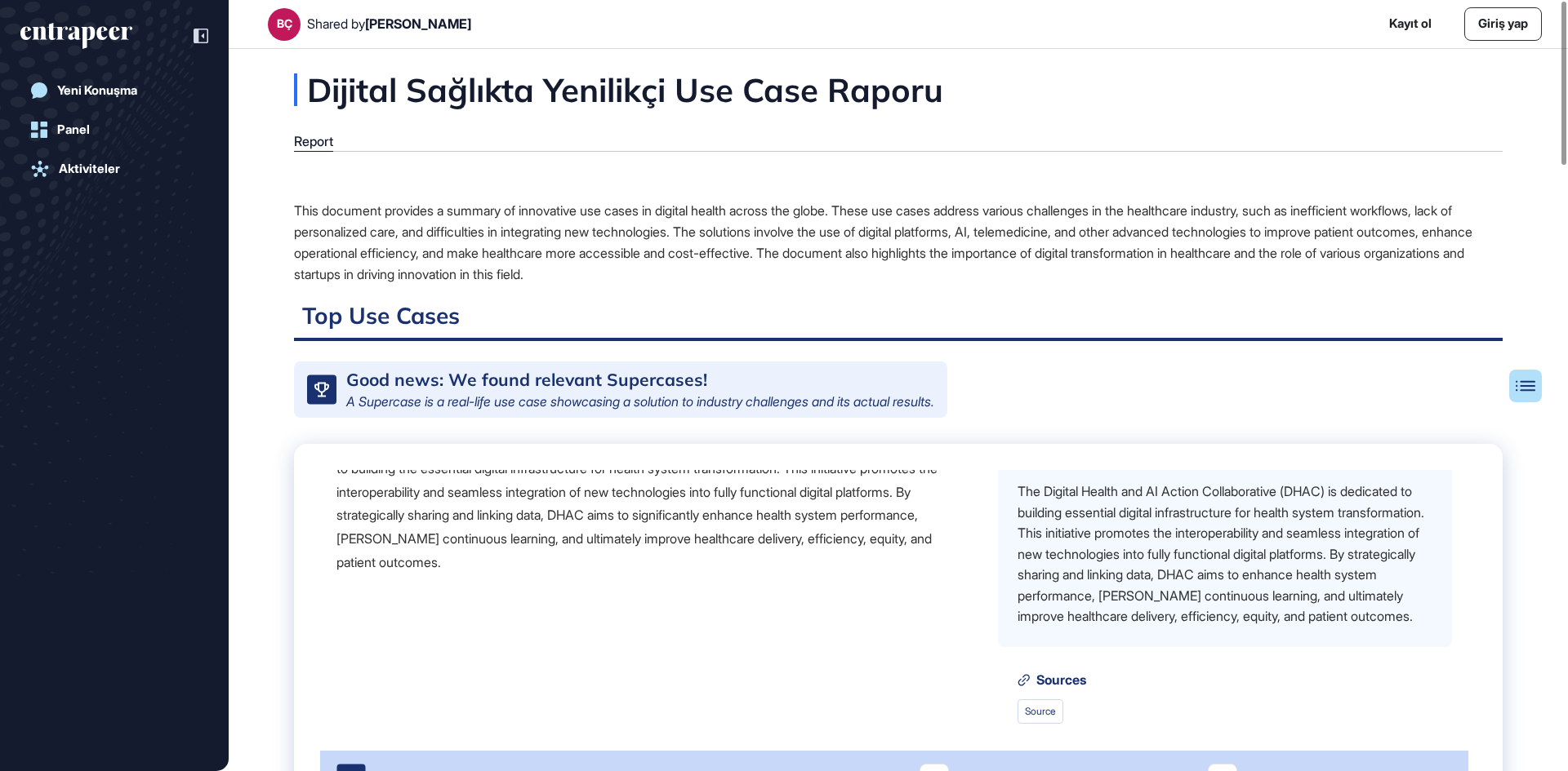
click at [1220, 624] on div "The Digital Health and AI Action Collaborative (DHAC) is dedicated to building …" at bounding box center [1224, 554] width 415 height 146
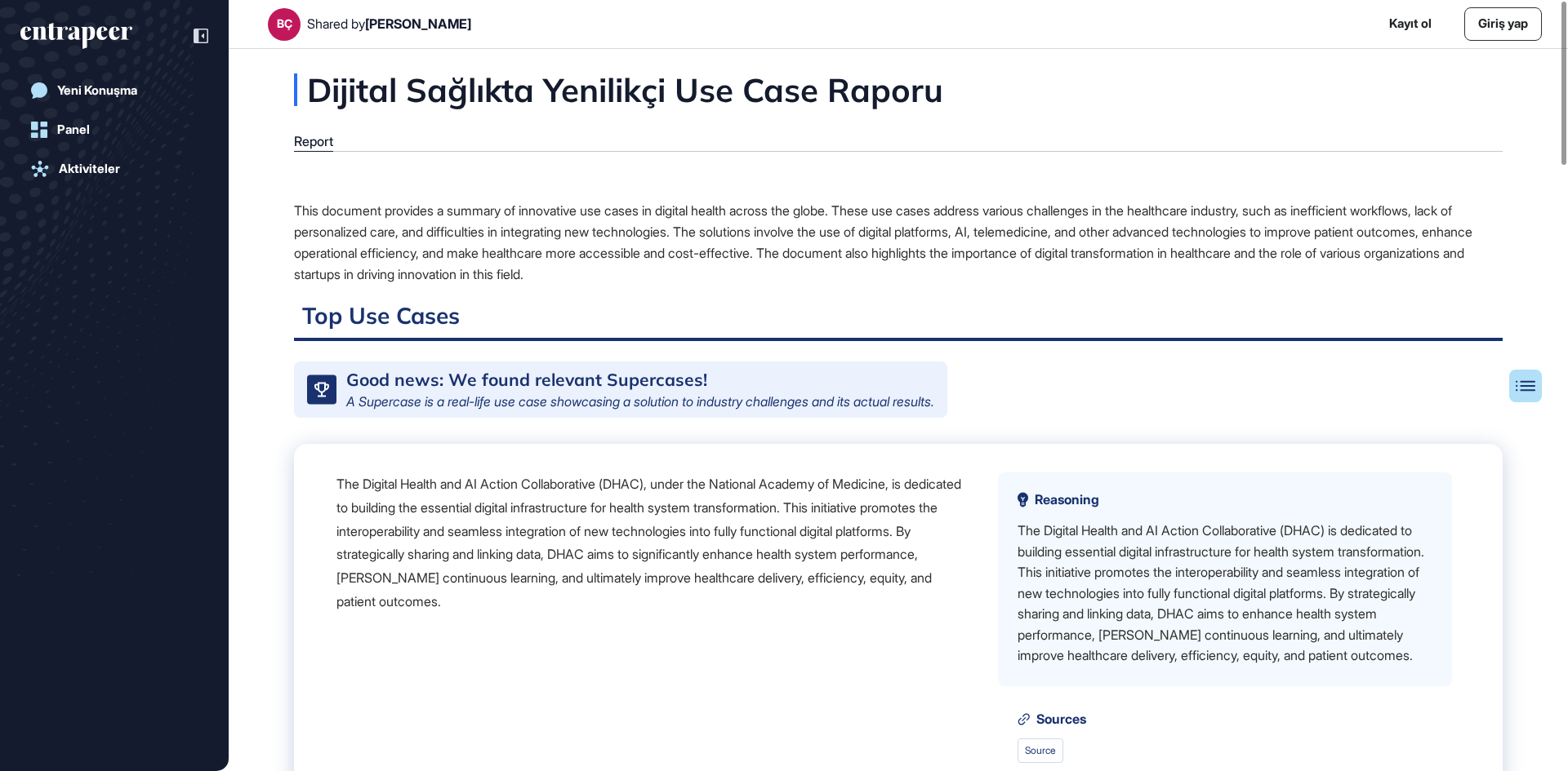
scroll to position [2659, 0]
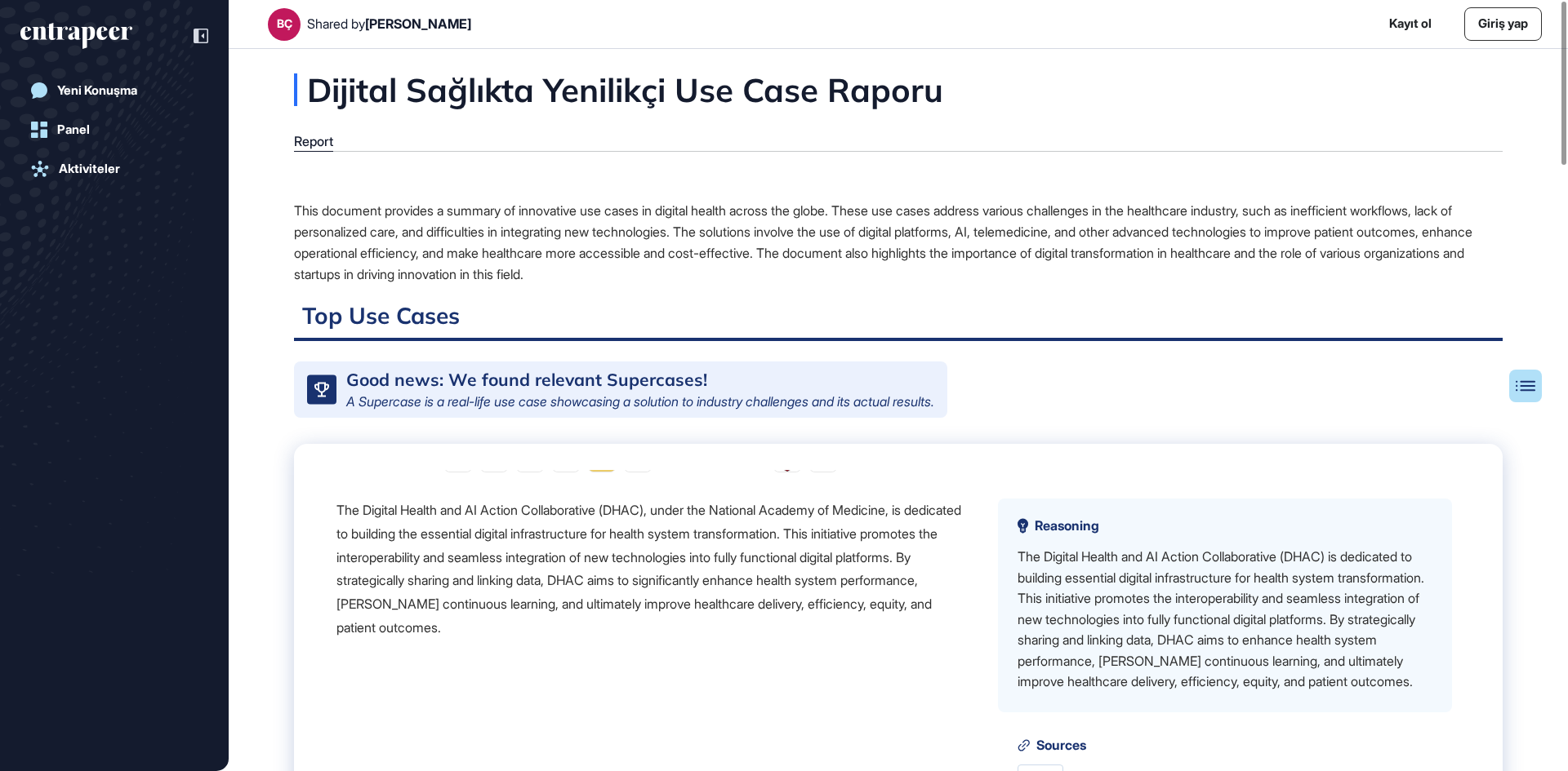
click at [483, 623] on div "The Digital Health and AI Action Collaborative (DHAC), under the National Acade…" at bounding box center [654, 569] width 636 height 142
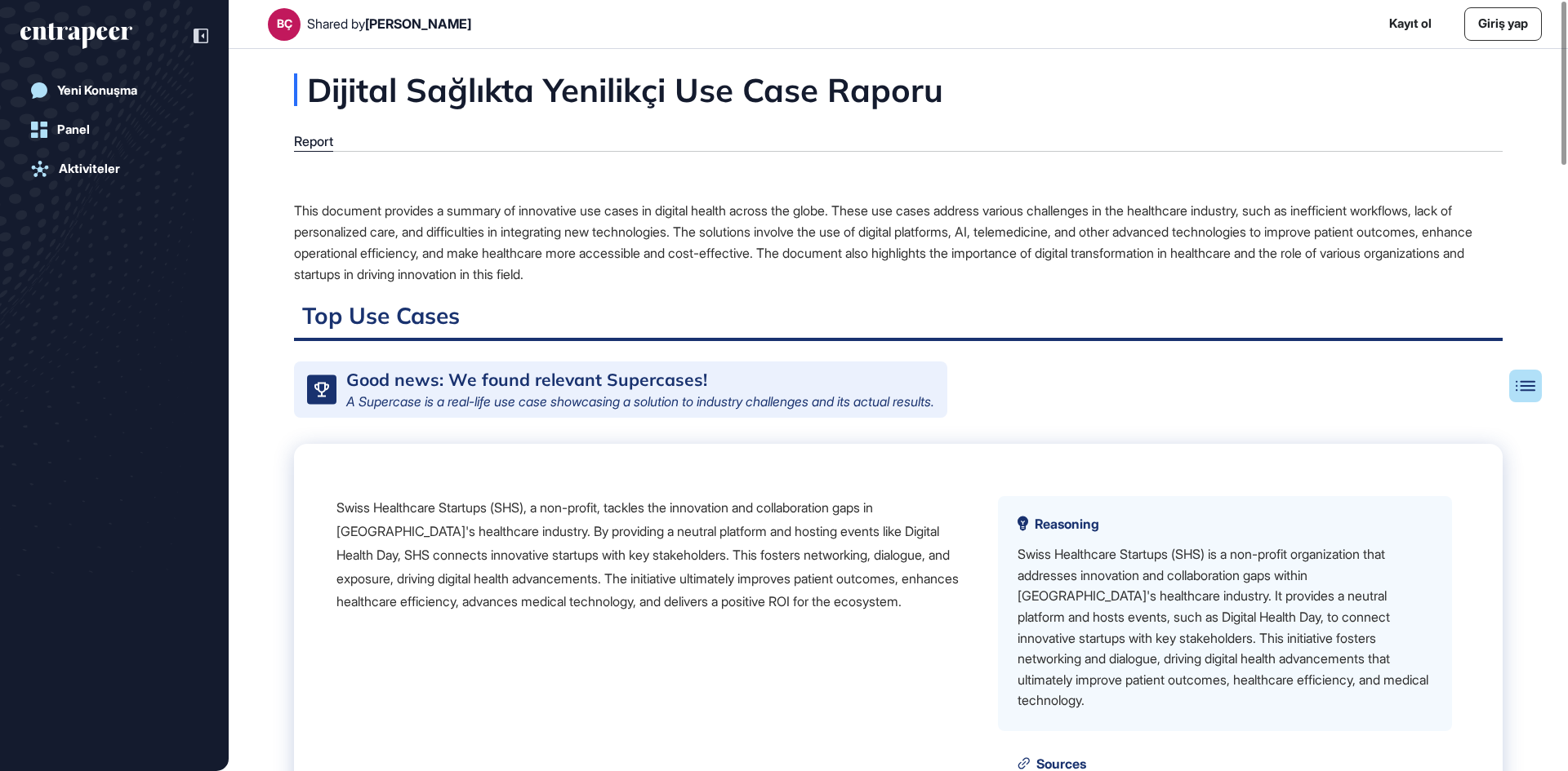
scroll to position [3084, 0]
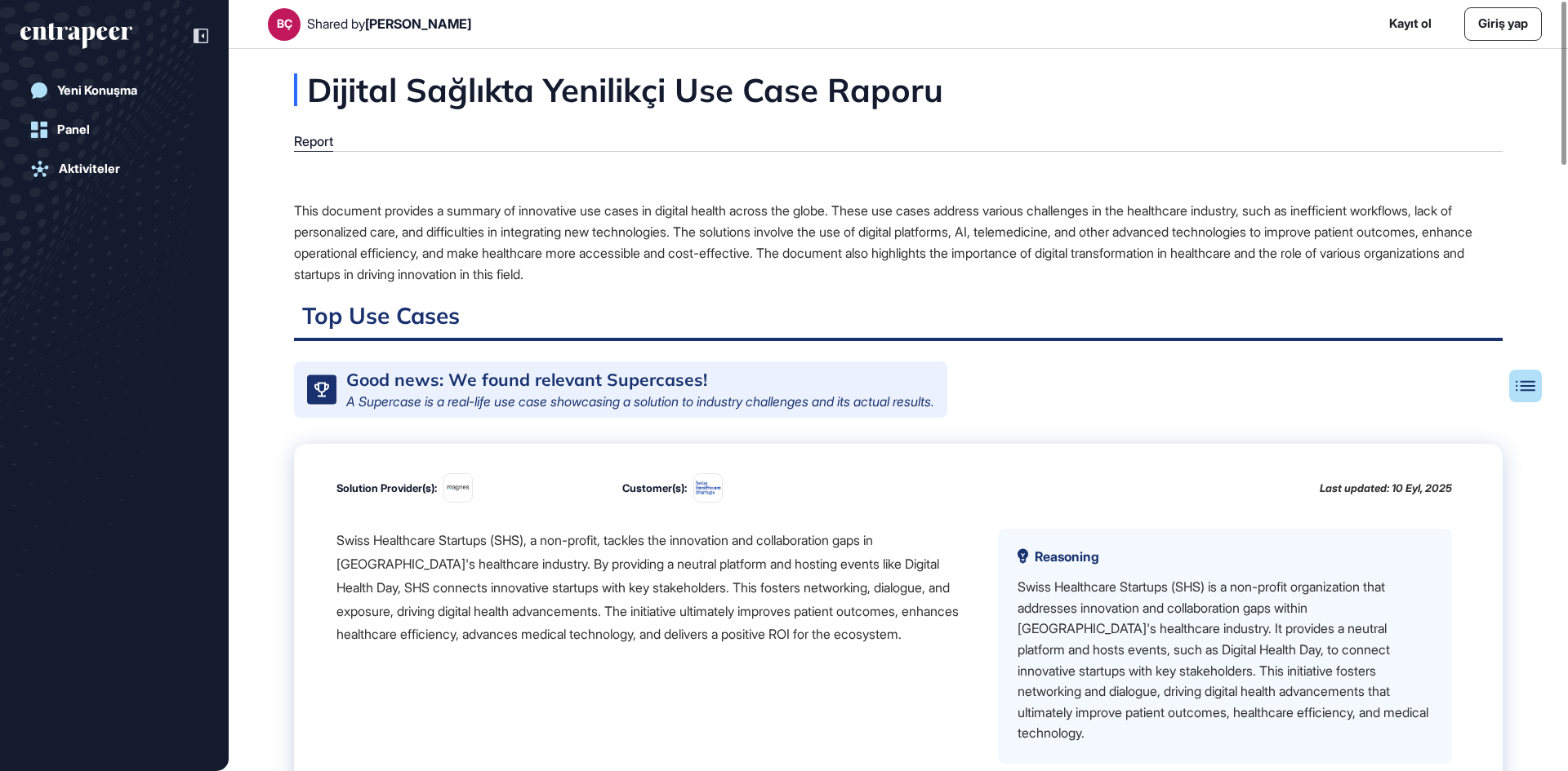
click at [605, 646] on div "Swiss Healthcare Startups (SHS), a non-profit, tackles the innovation and colla…" at bounding box center [654, 588] width 636 height 117
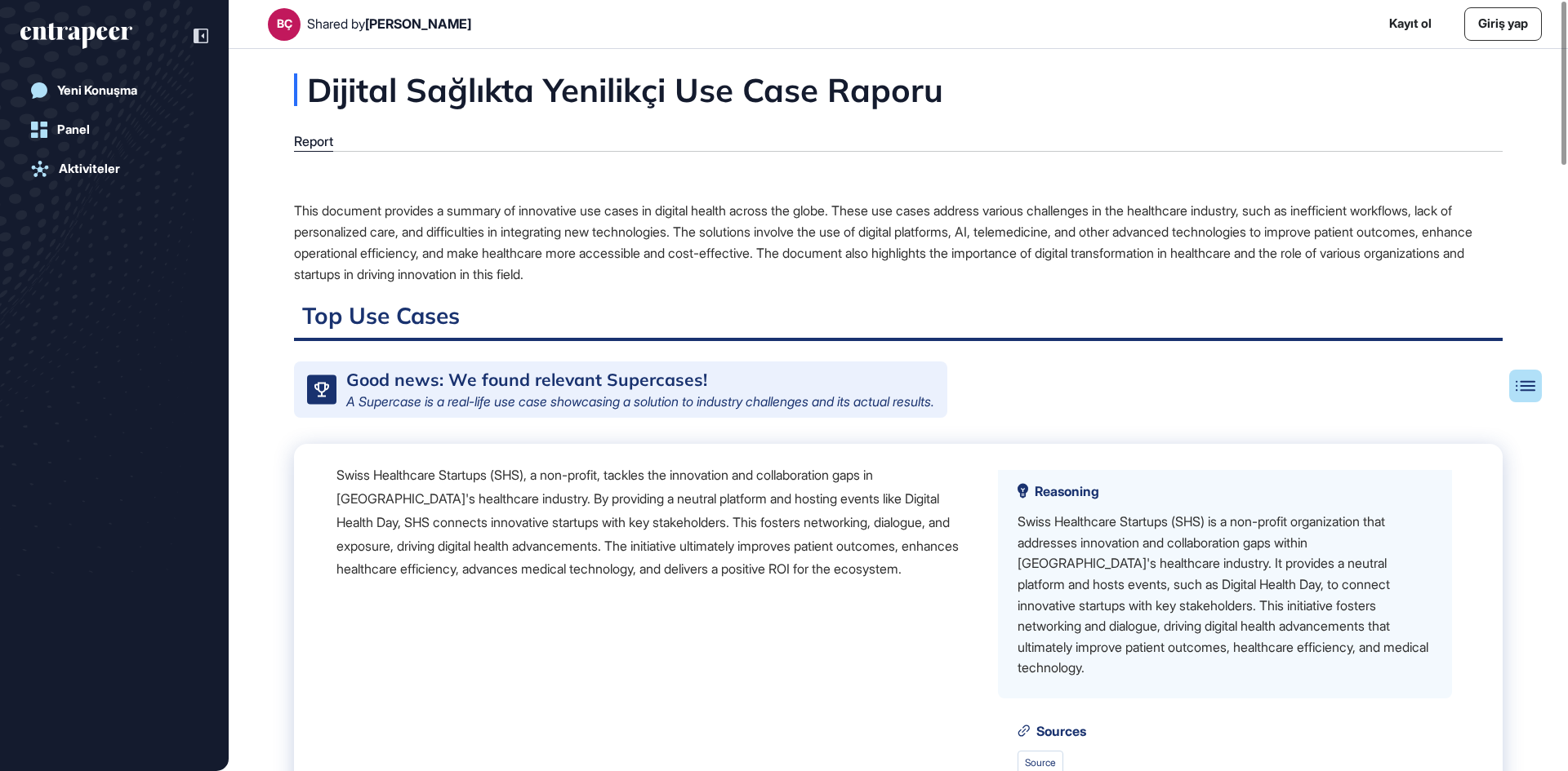
scroll to position [3182, 0]
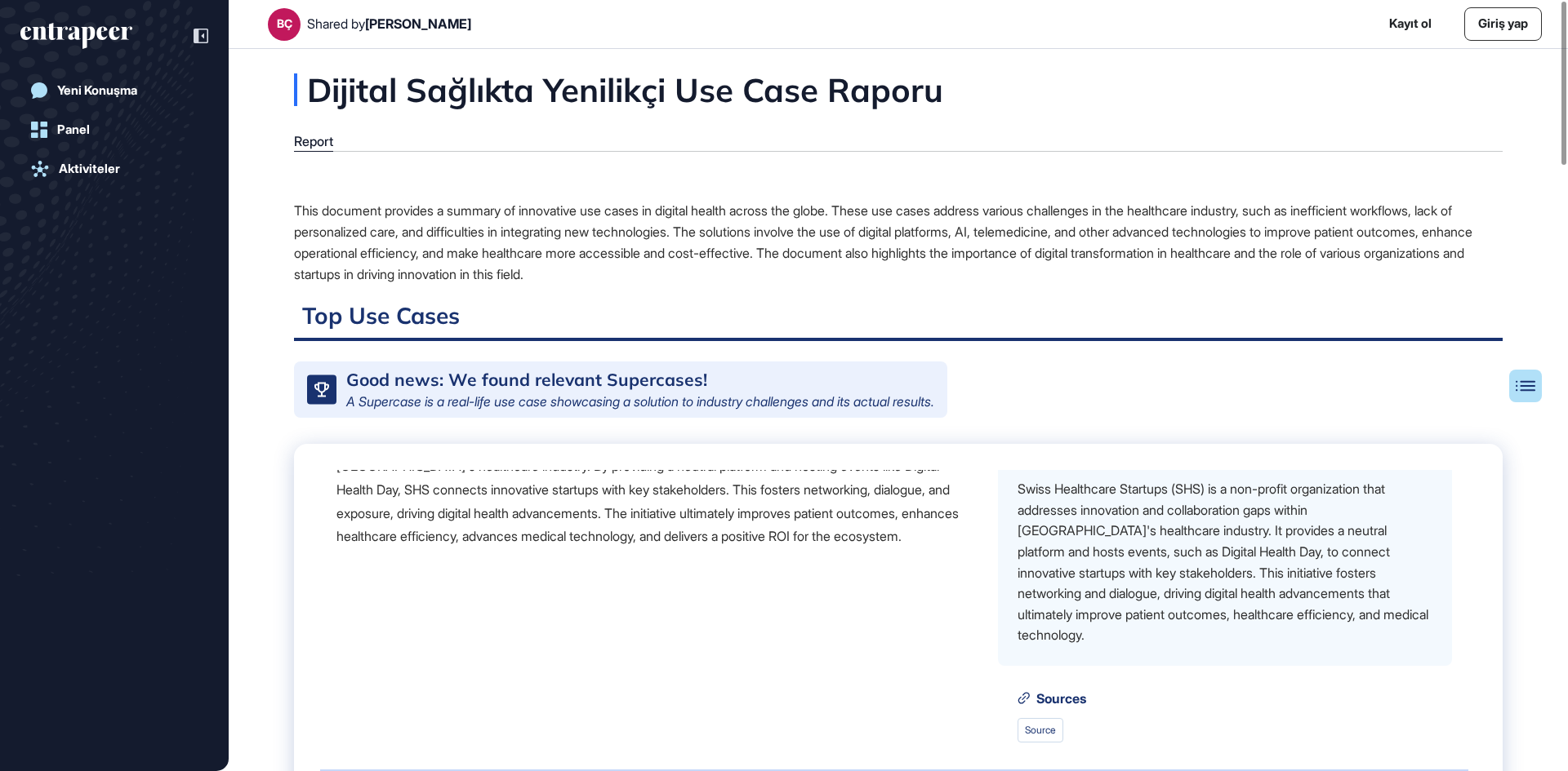
click at [676, 548] on div "Swiss Healthcare Startups (SHS), a non-profit, tackles the innovation and colla…" at bounding box center [654, 490] width 636 height 117
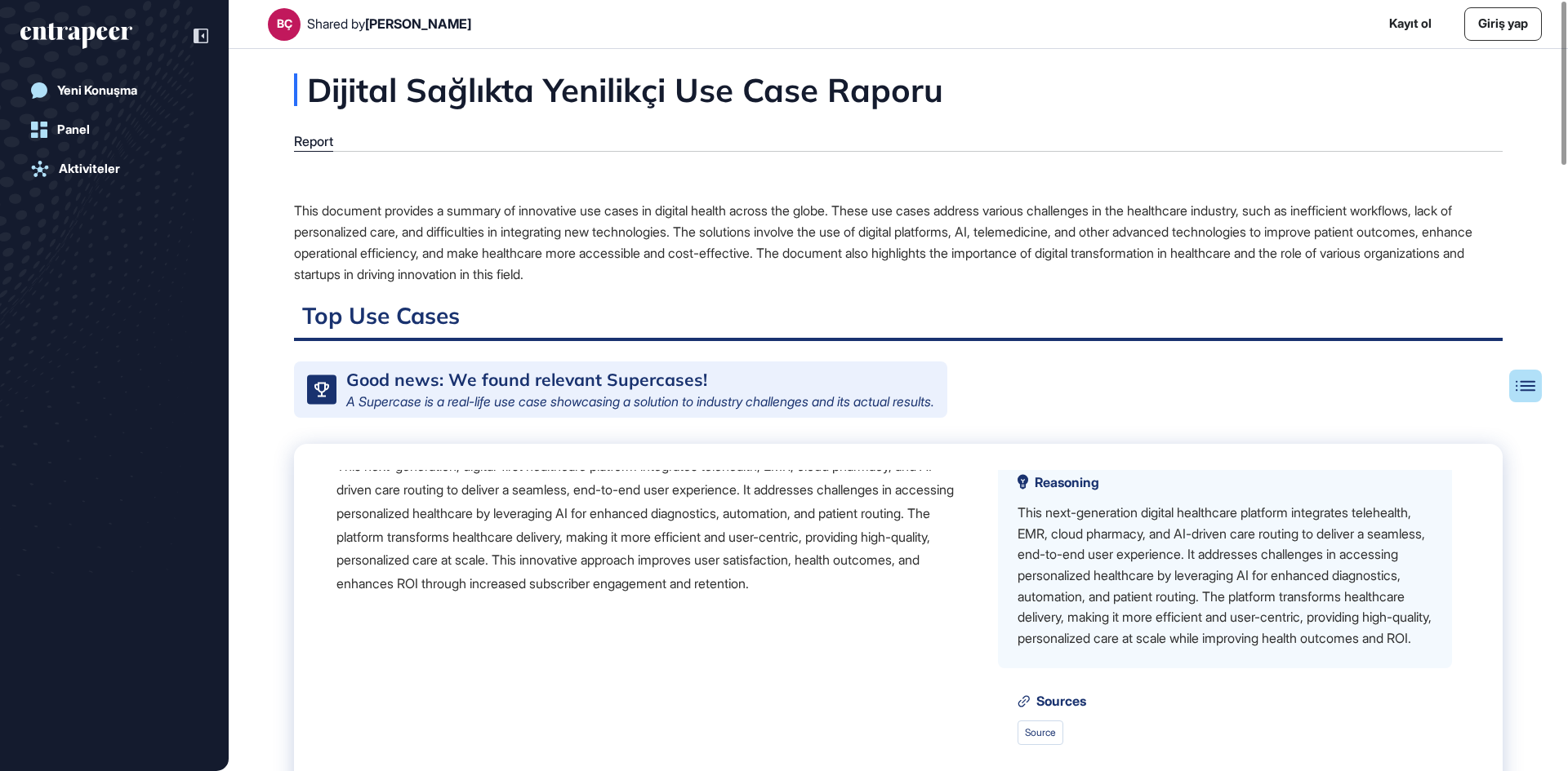
scroll to position [3672, 0]
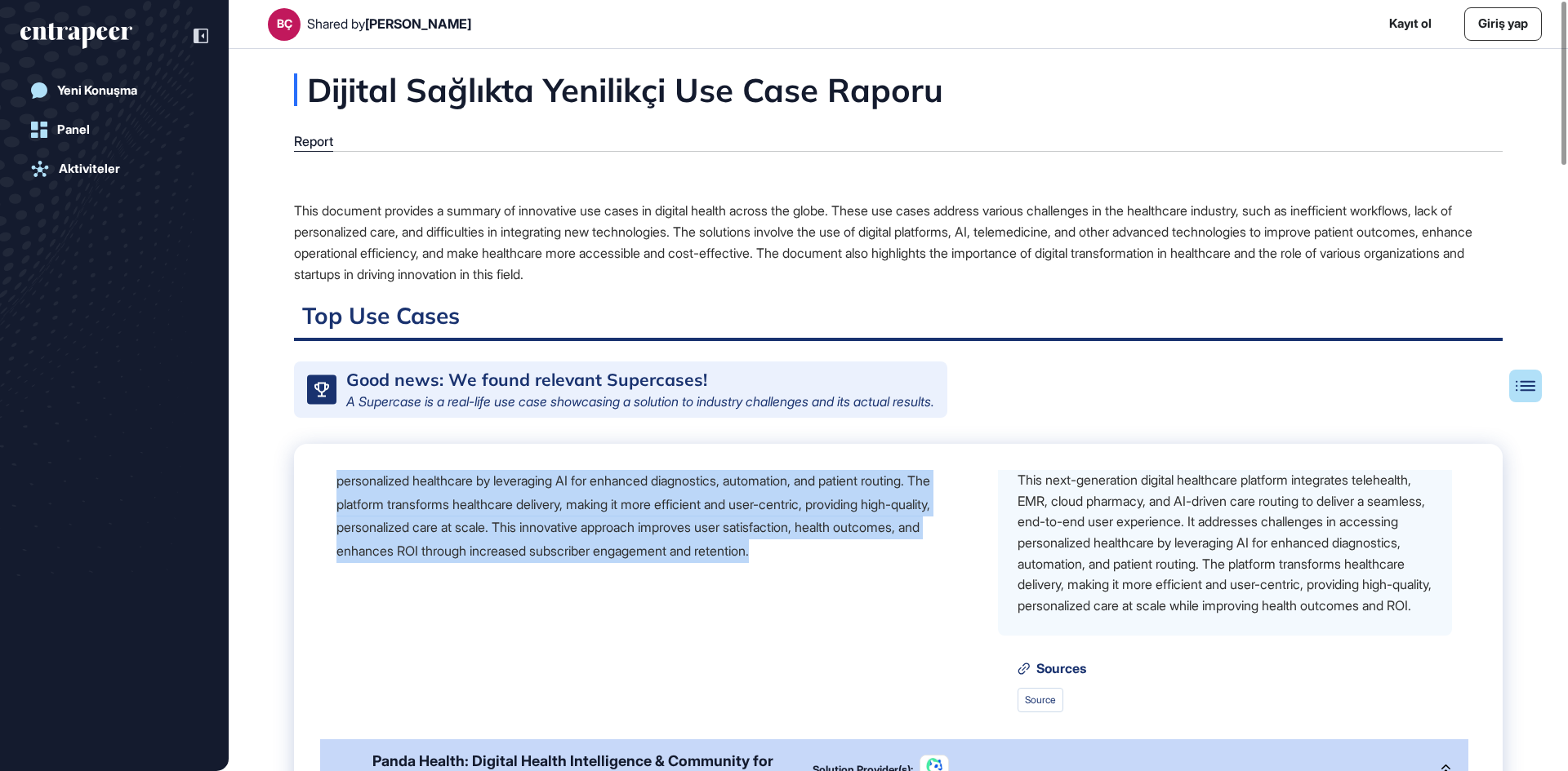
drag, startPoint x: 400, startPoint y: 581, endPoint x: 954, endPoint y: 704, distance: 567.5
click at [954, 563] on div "This next-generation, digital-first healthcare platform integrates telehealth, …" at bounding box center [654, 492] width 636 height 142
click at [681, 563] on div "This next-generation, digital-first healthcare platform integrates telehealth, …" at bounding box center [654, 492] width 636 height 142
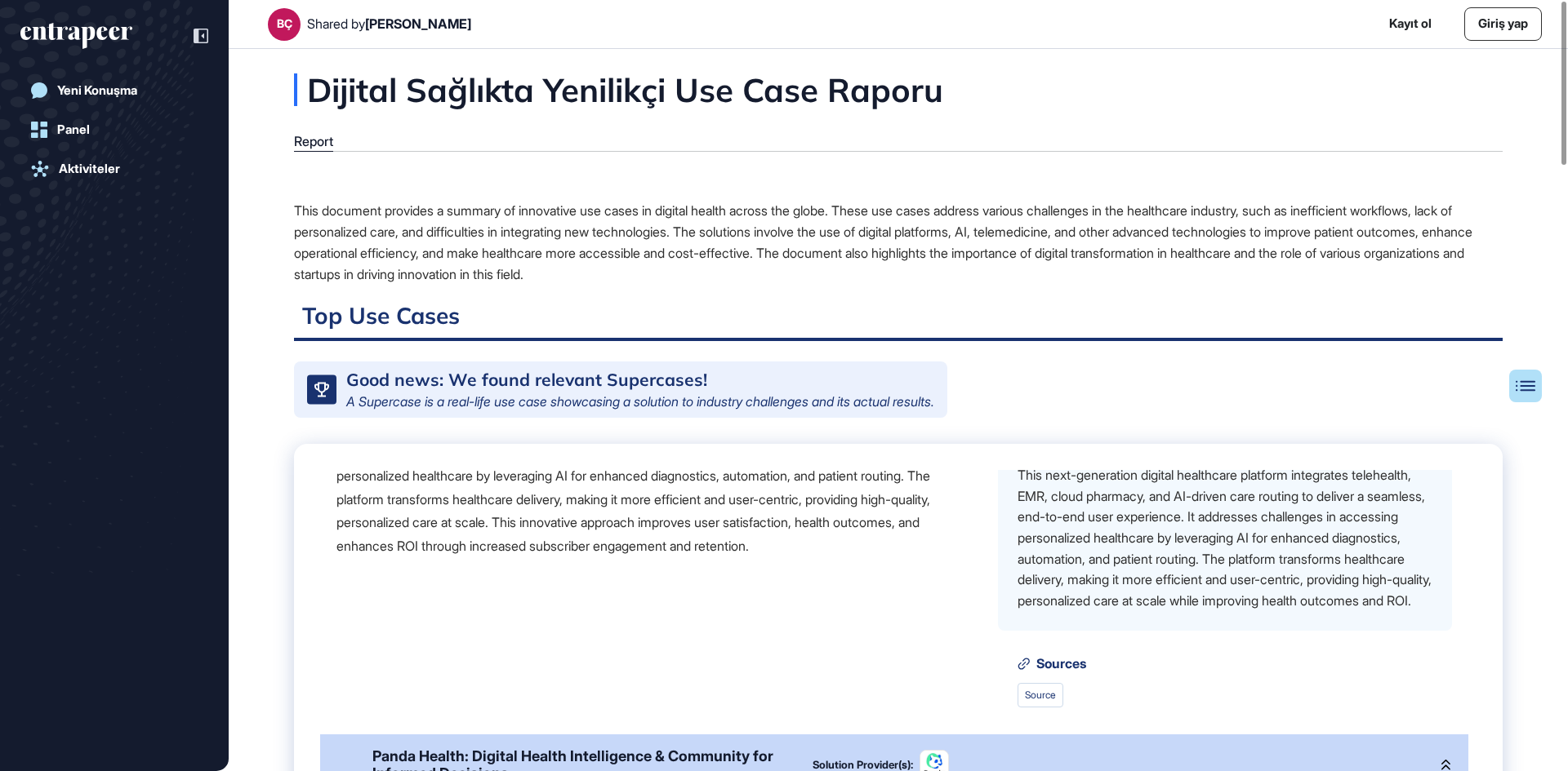
scroll to position [3639, 0]
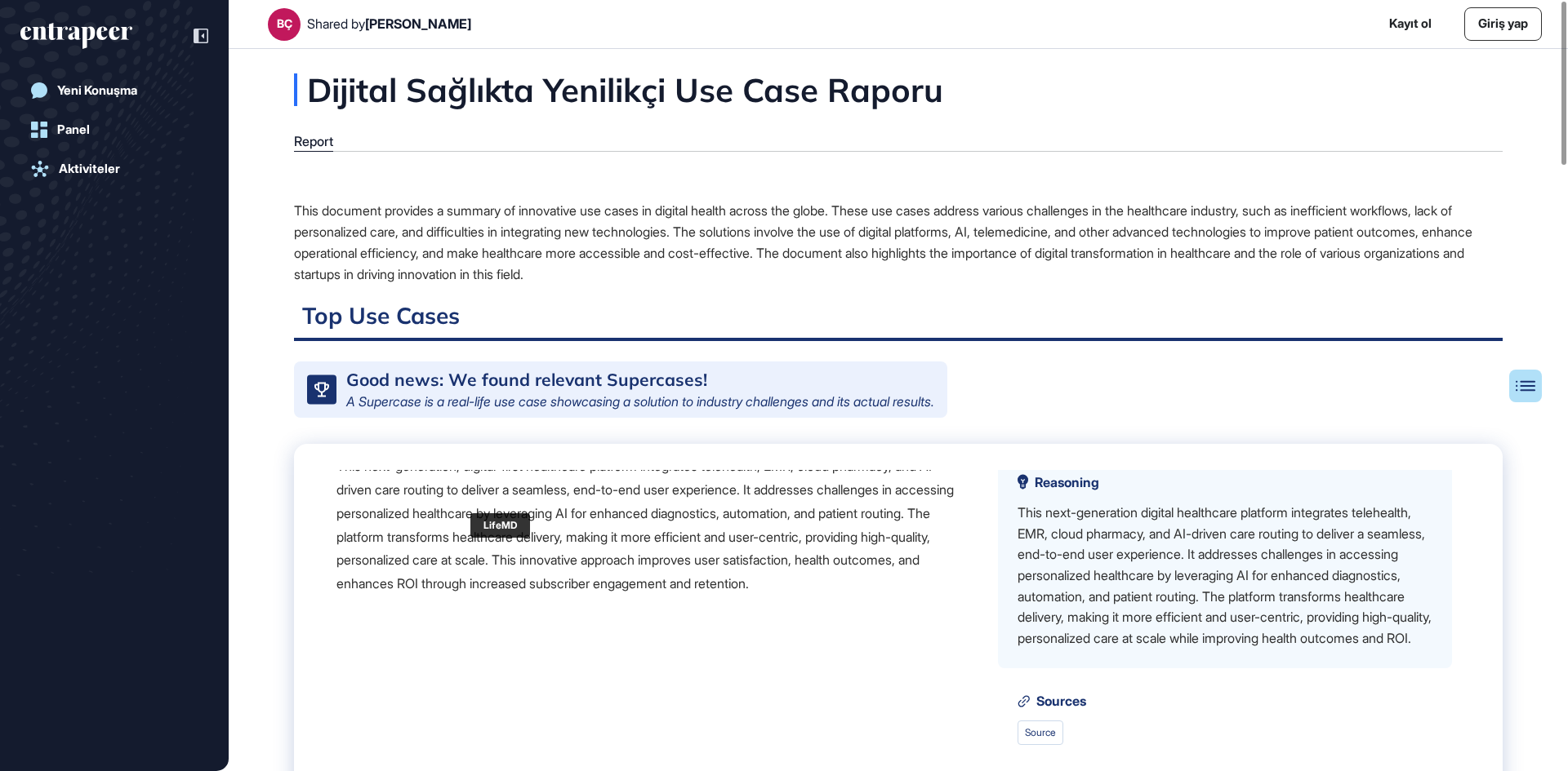
click at [496, 427] on img at bounding box center [494, 414] width 27 height 27
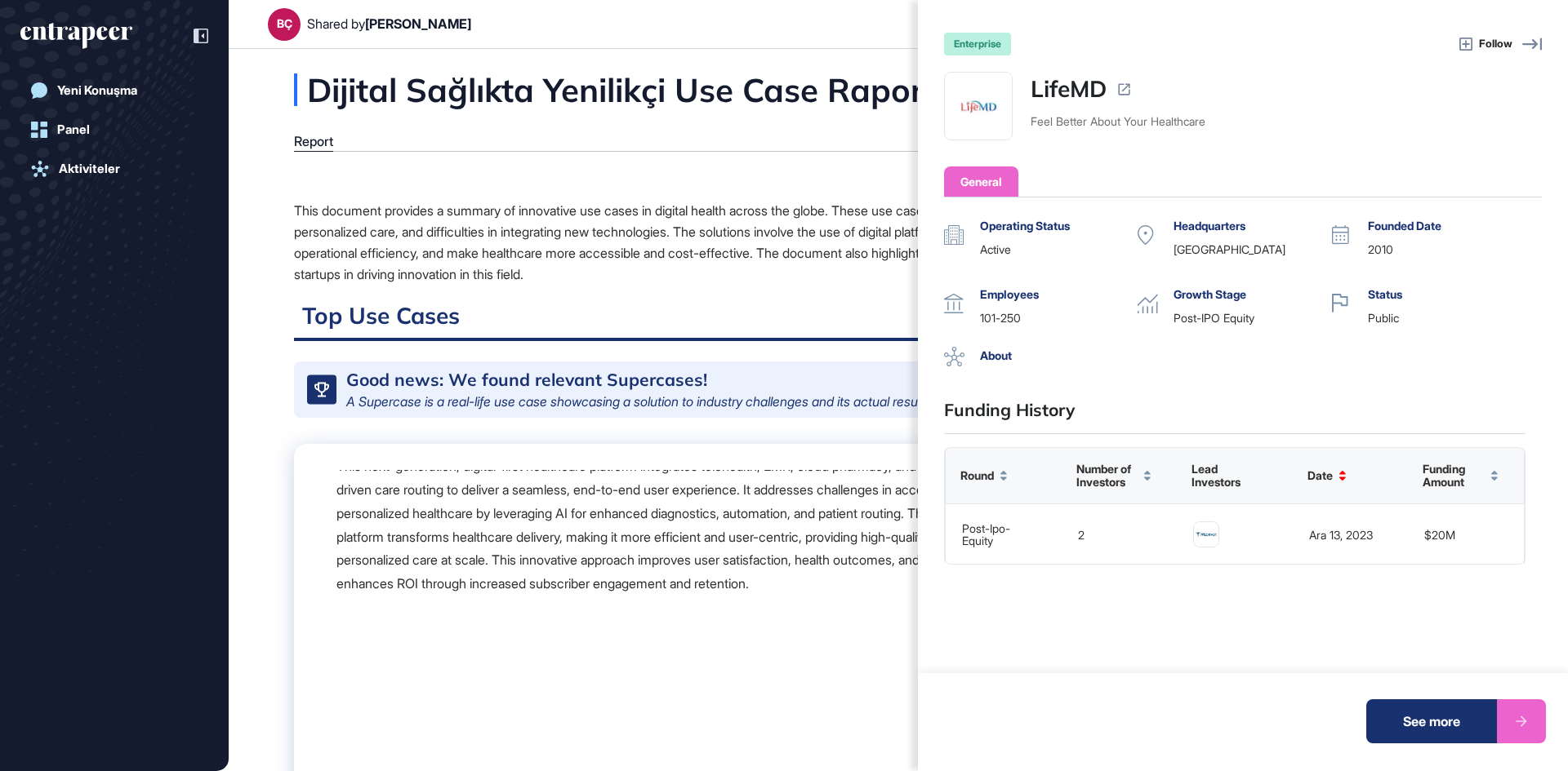
click at [541, 557] on div "enterprise Follow LifeMD Feel Better About Your Healthcare General Operating St…" at bounding box center [784, 386] width 1568 height 771
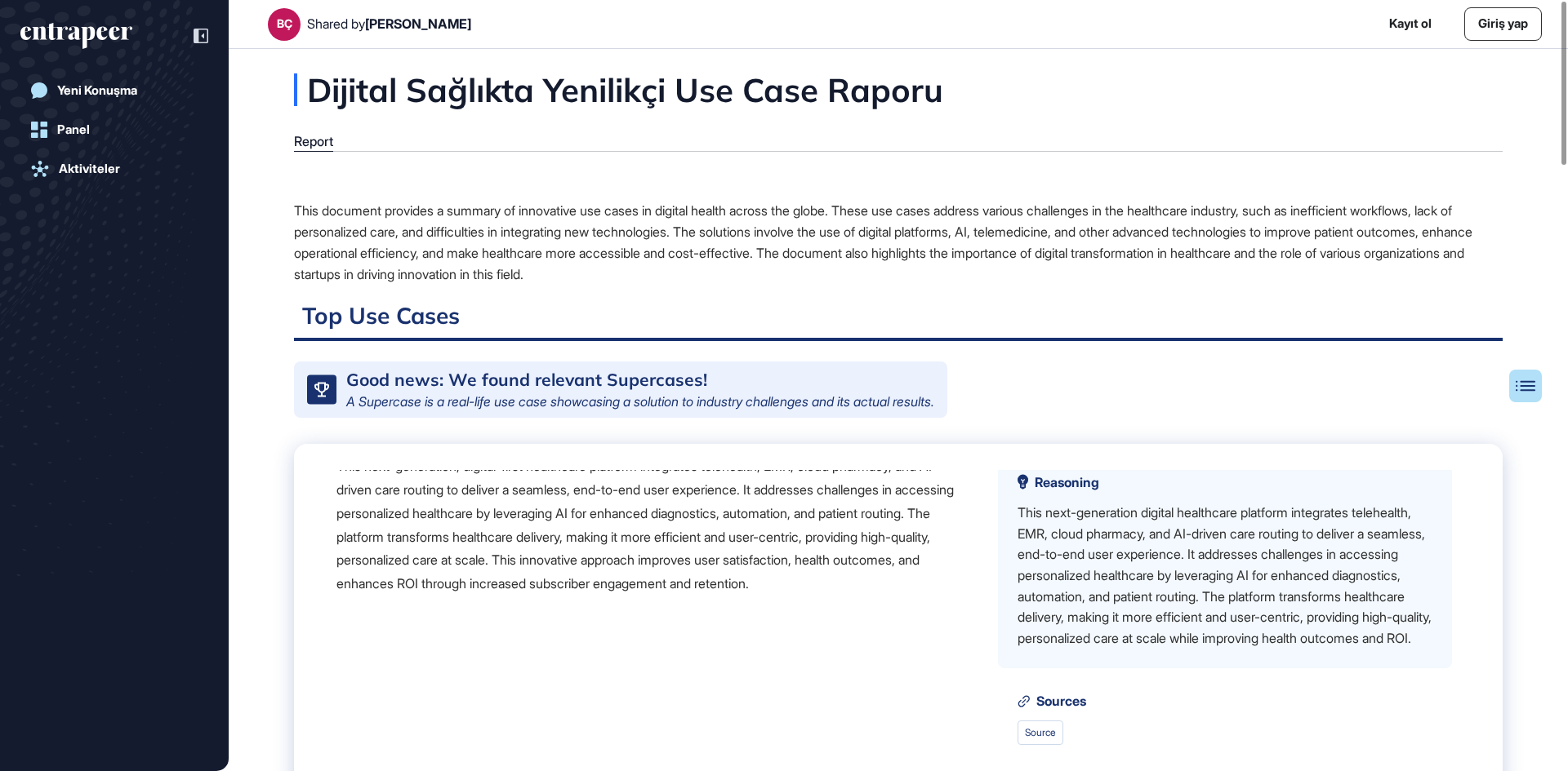
click at [541, 428] on div "D" at bounding box center [530, 414] width 29 height 29
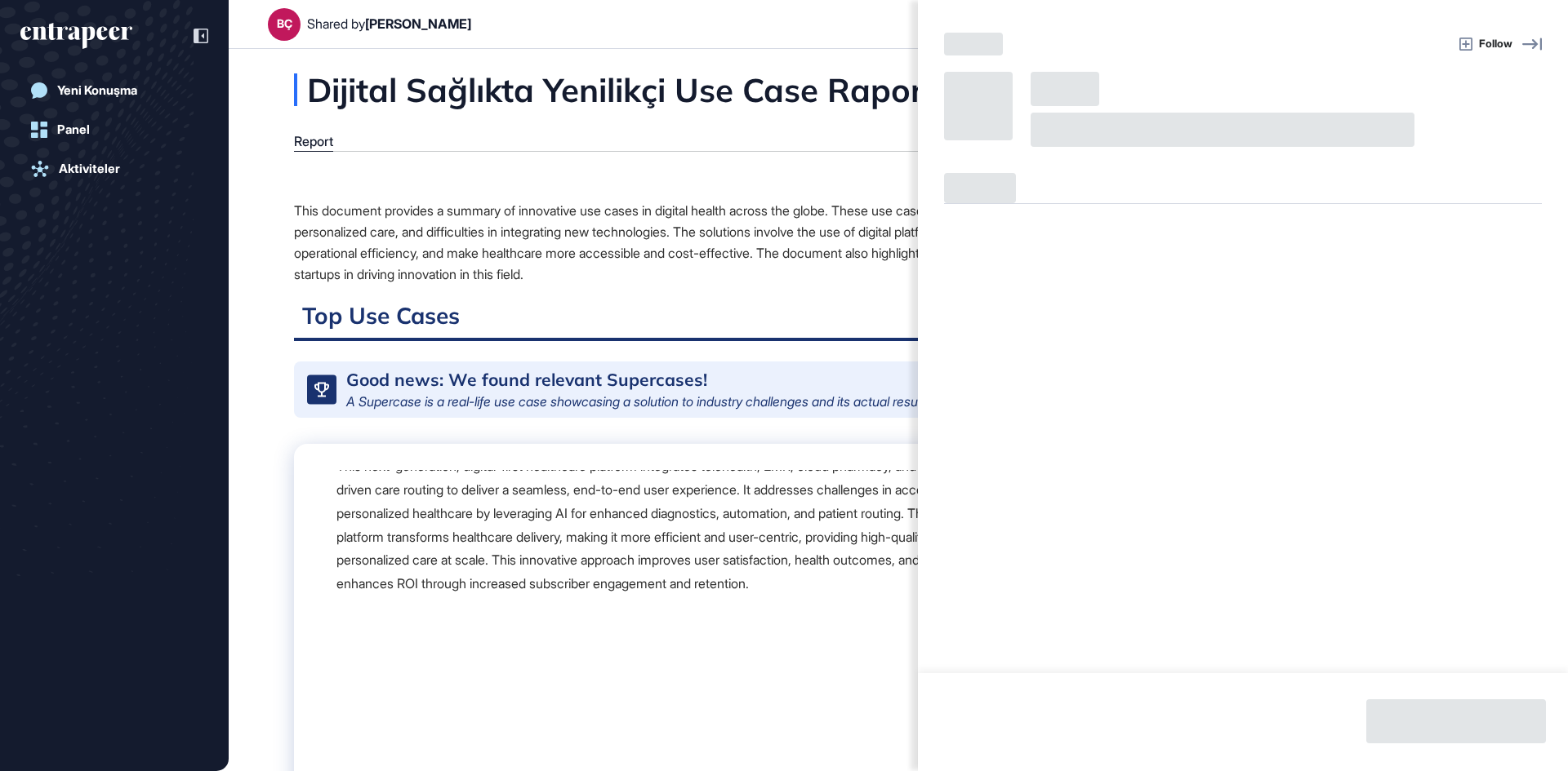
click at [541, 557] on div "Follow" at bounding box center [784, 386] width 1568 height 771
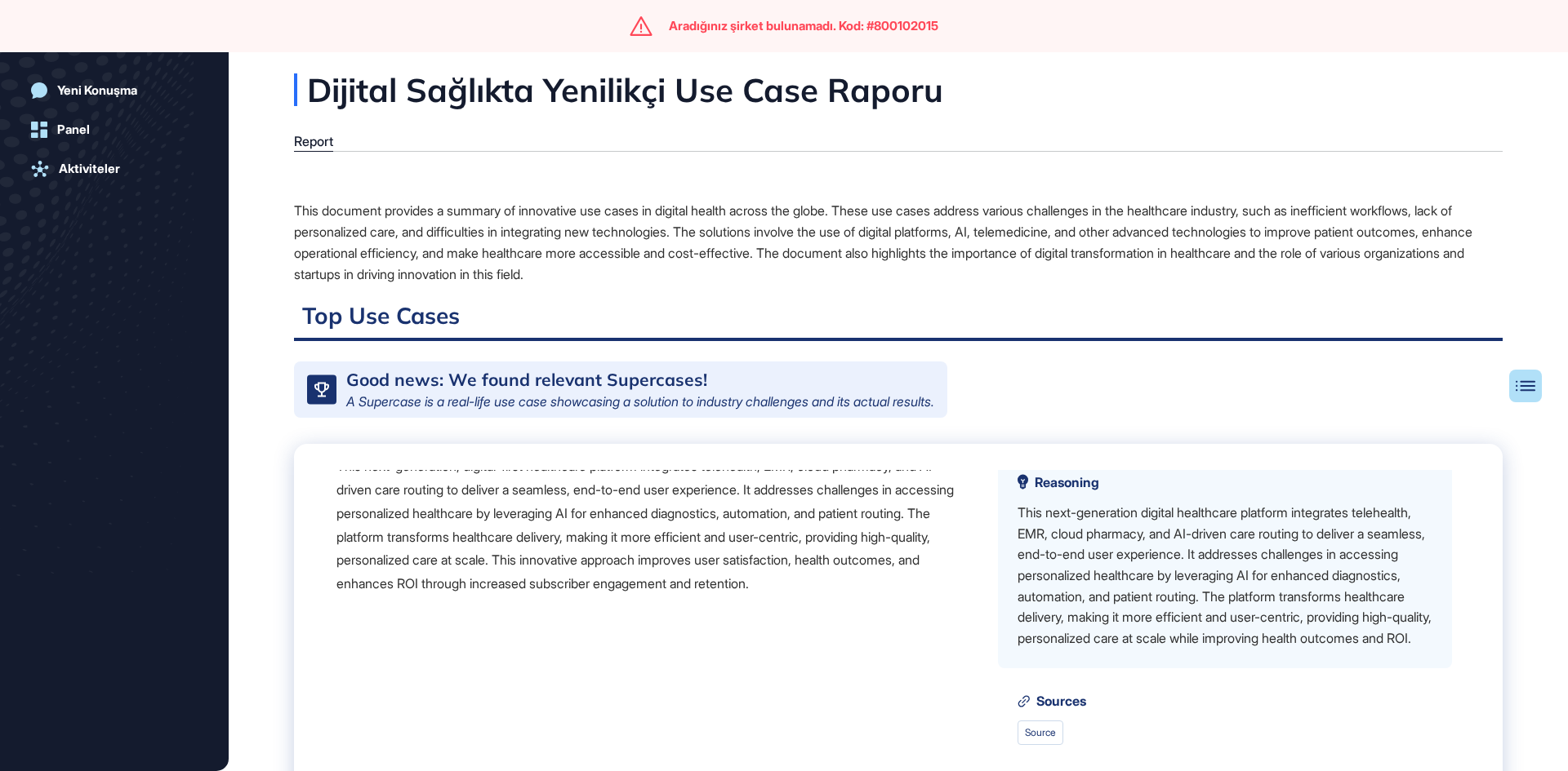
click at [541, 428] on div "D" at bounding box center [530, 414] width 29 height 29
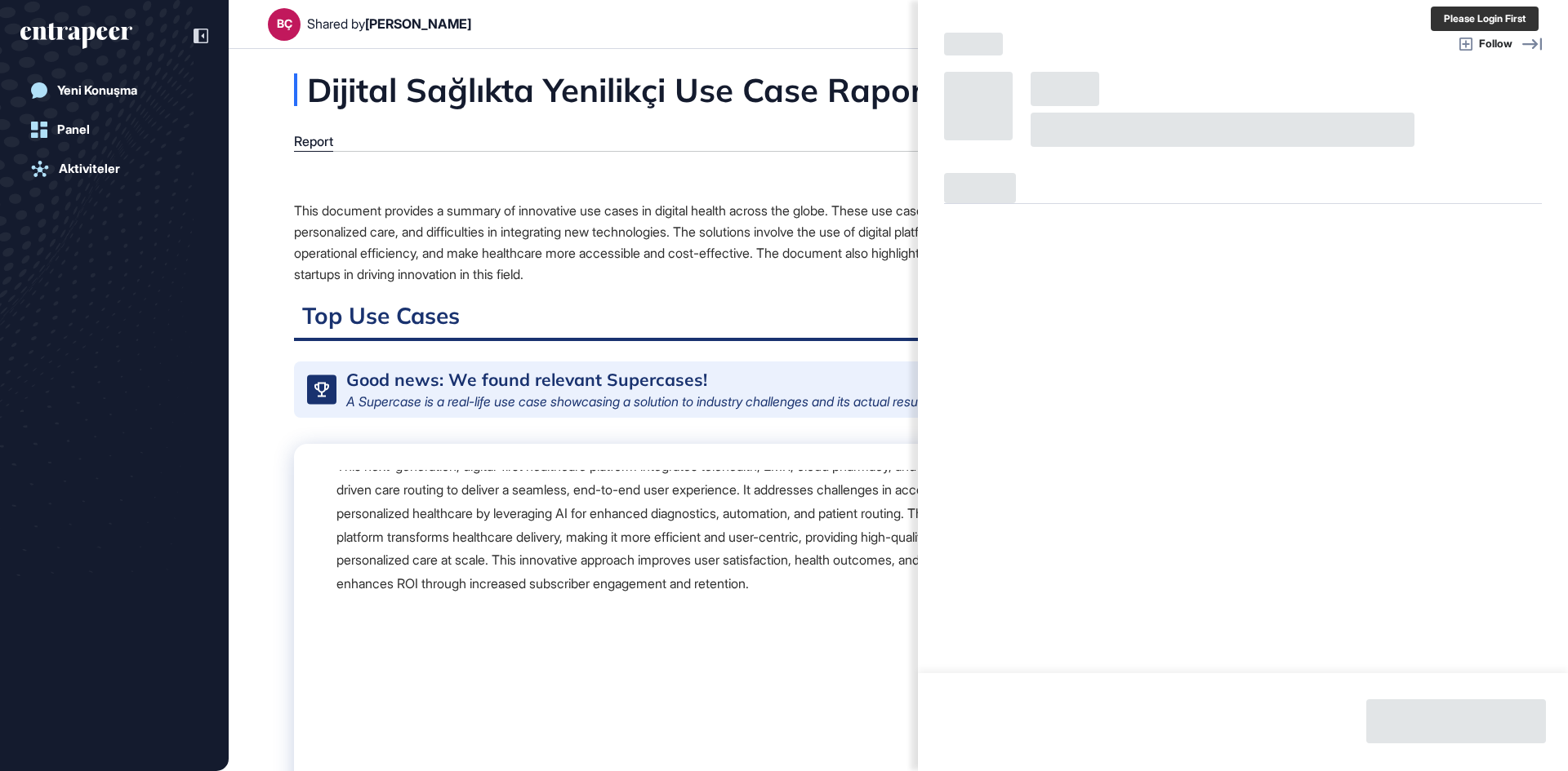
click at [1509, 41] on span "Follow" at bounding box center [1495, 44] width 33 height 17
click at [1500, 42] on span "Follow" at bounding box center [1495, 44] width 33 height 17
click at [1493, 42] on span "Follow" at bounding box center [1495, 44] width 33 height 17
click at [619, 647] on div "Follow" at bounding box center [784, 386] width 1568 height 771
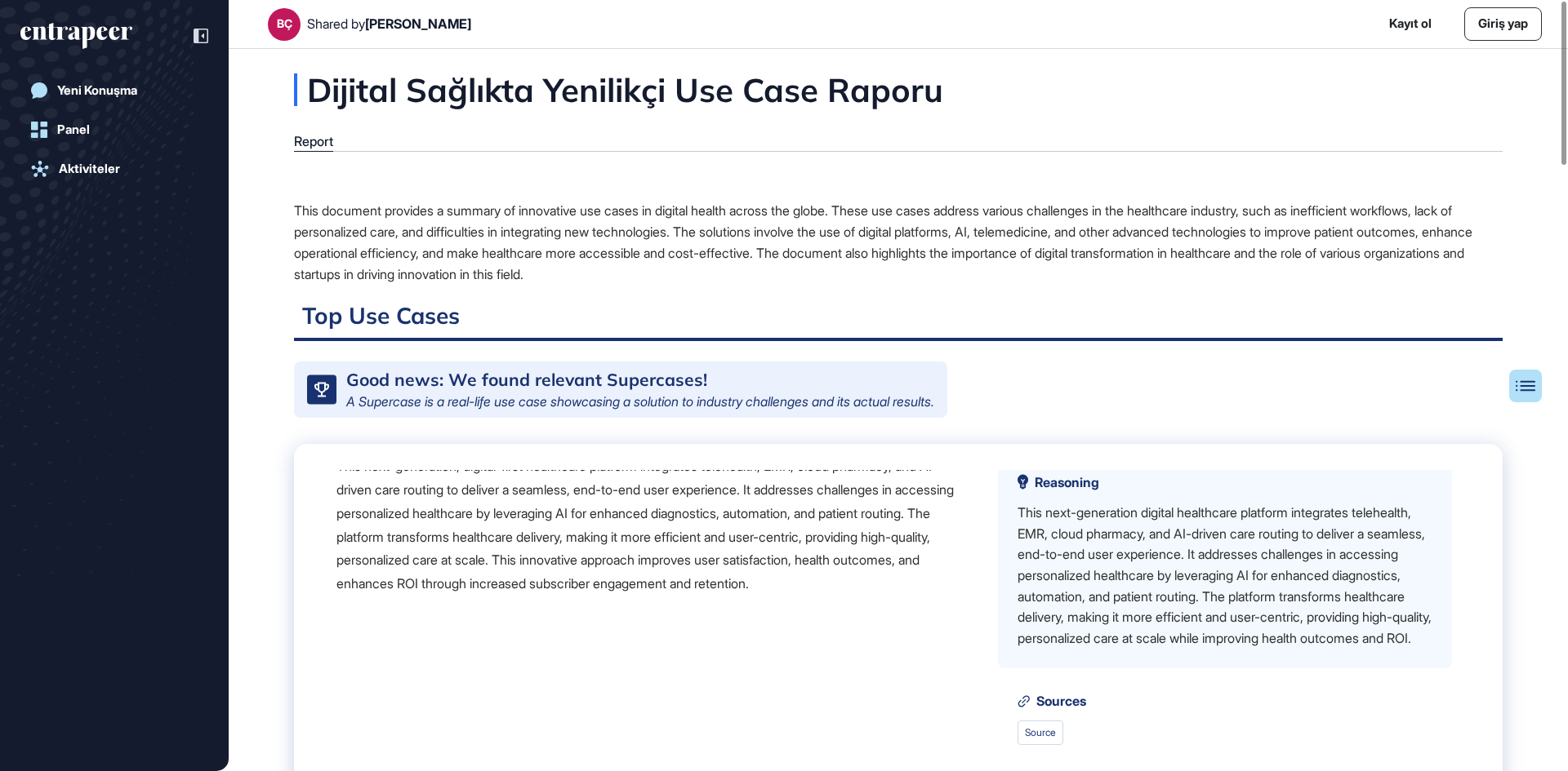
click at [542, 595] on div "This next-generation, digital-first healthcare platform integrates telehealth, …" at bounding box center [654, 525] width 636 height 142
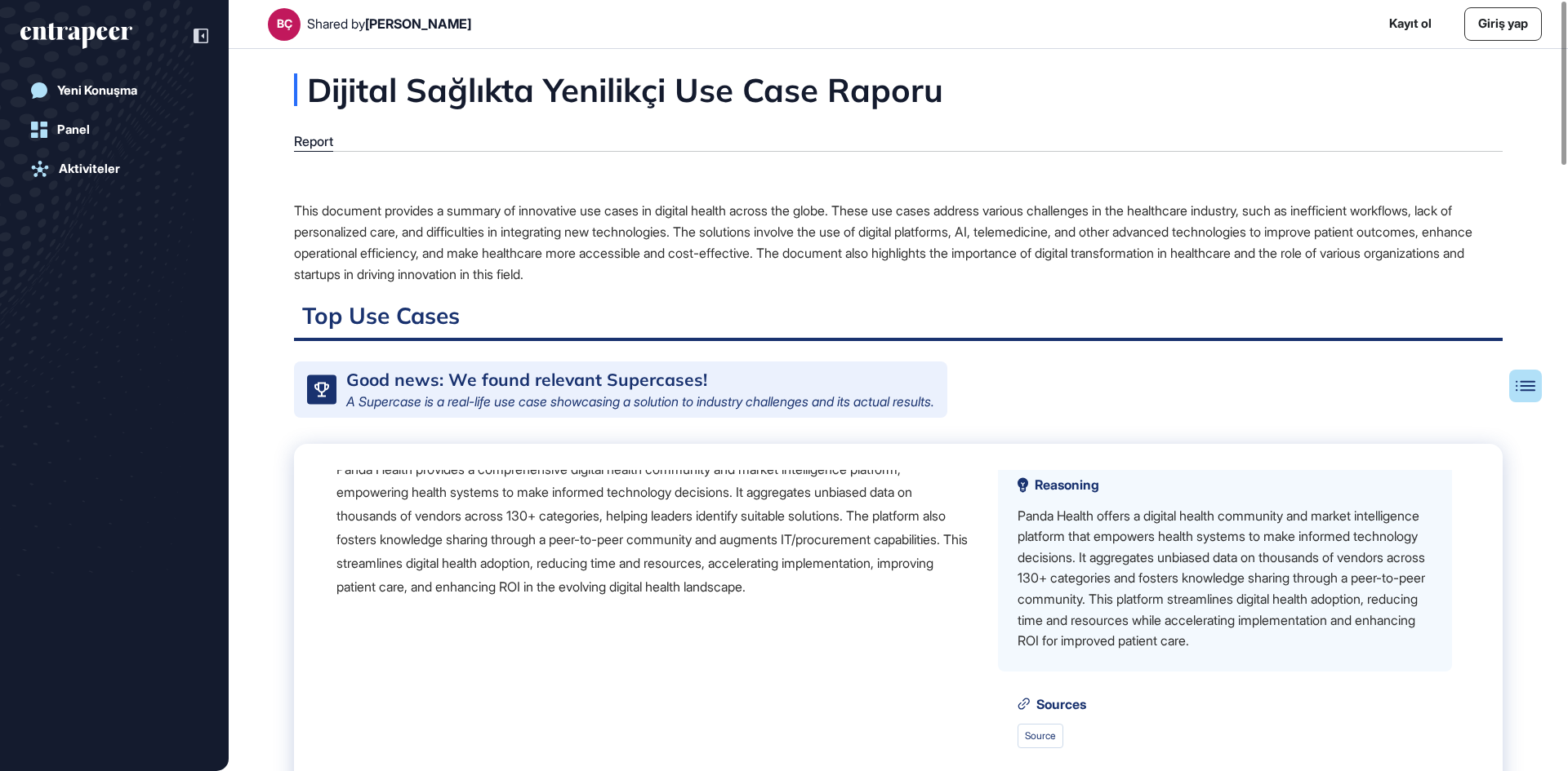
scroll to position [4064, 0]
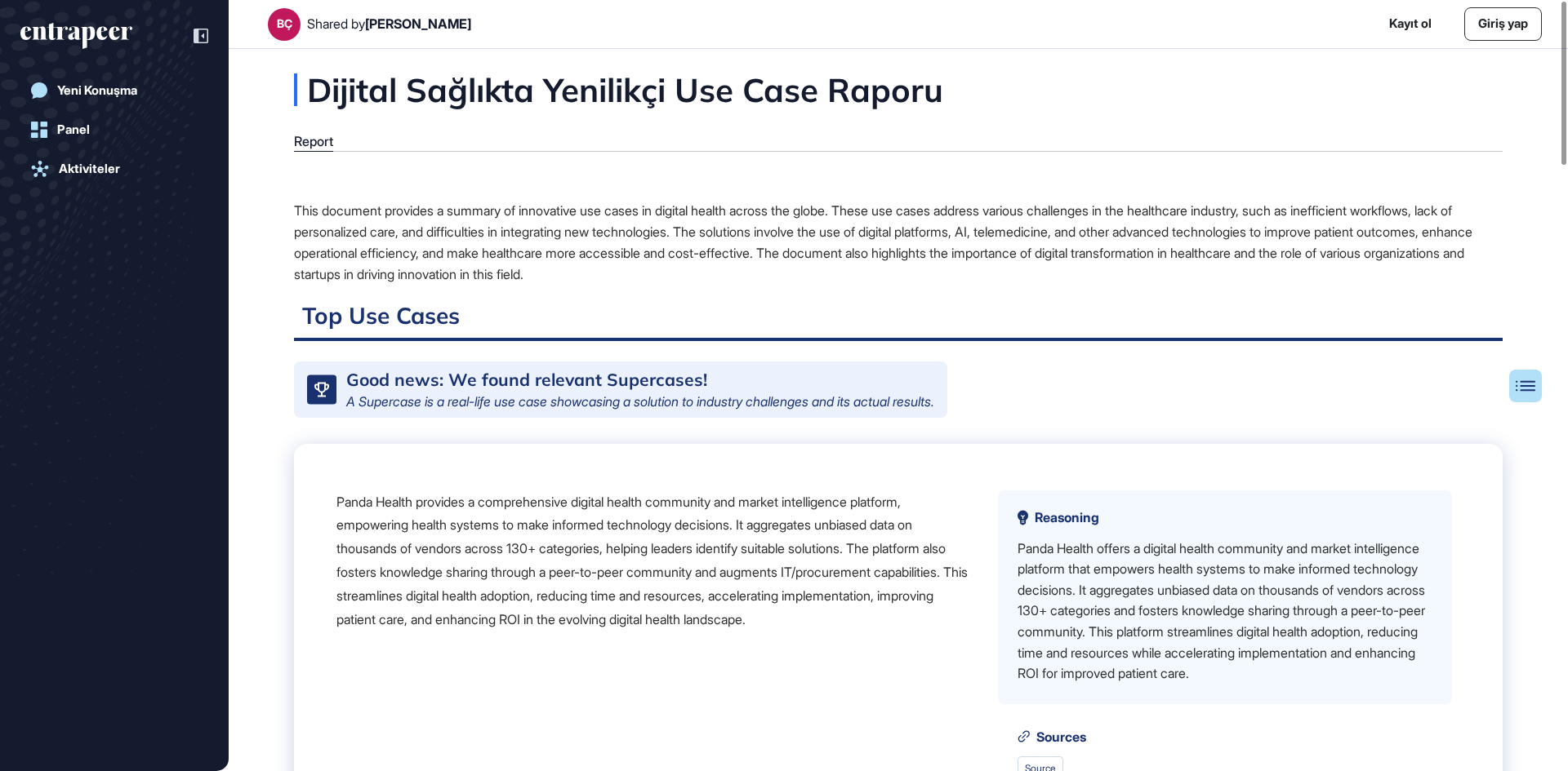
click at [725, 631] on div "Panda Health provides a comprehensive digital health community and market intel…" at bounding box center [654, 561] width 636 height 142
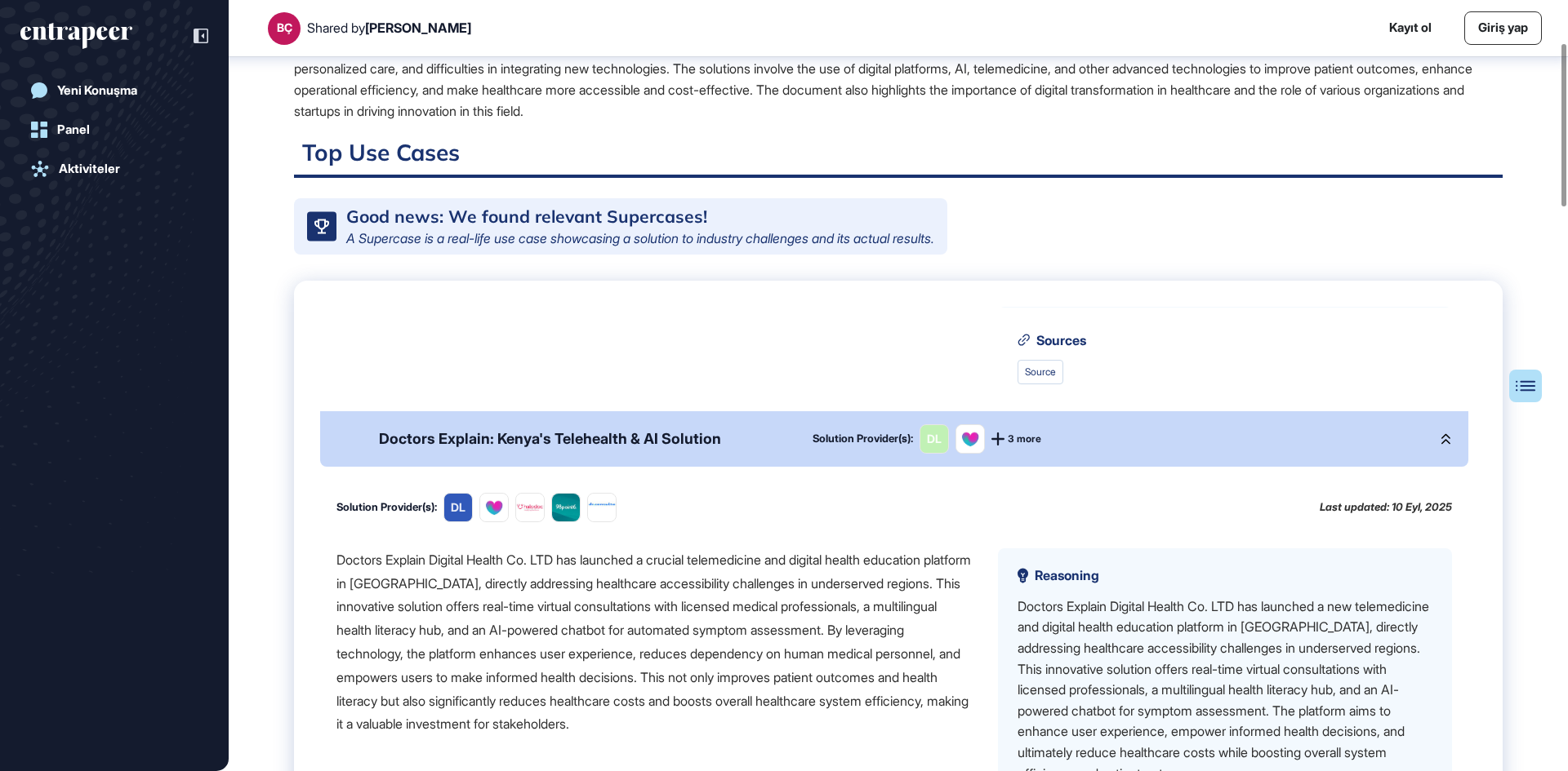
scroll to position [204, 0]
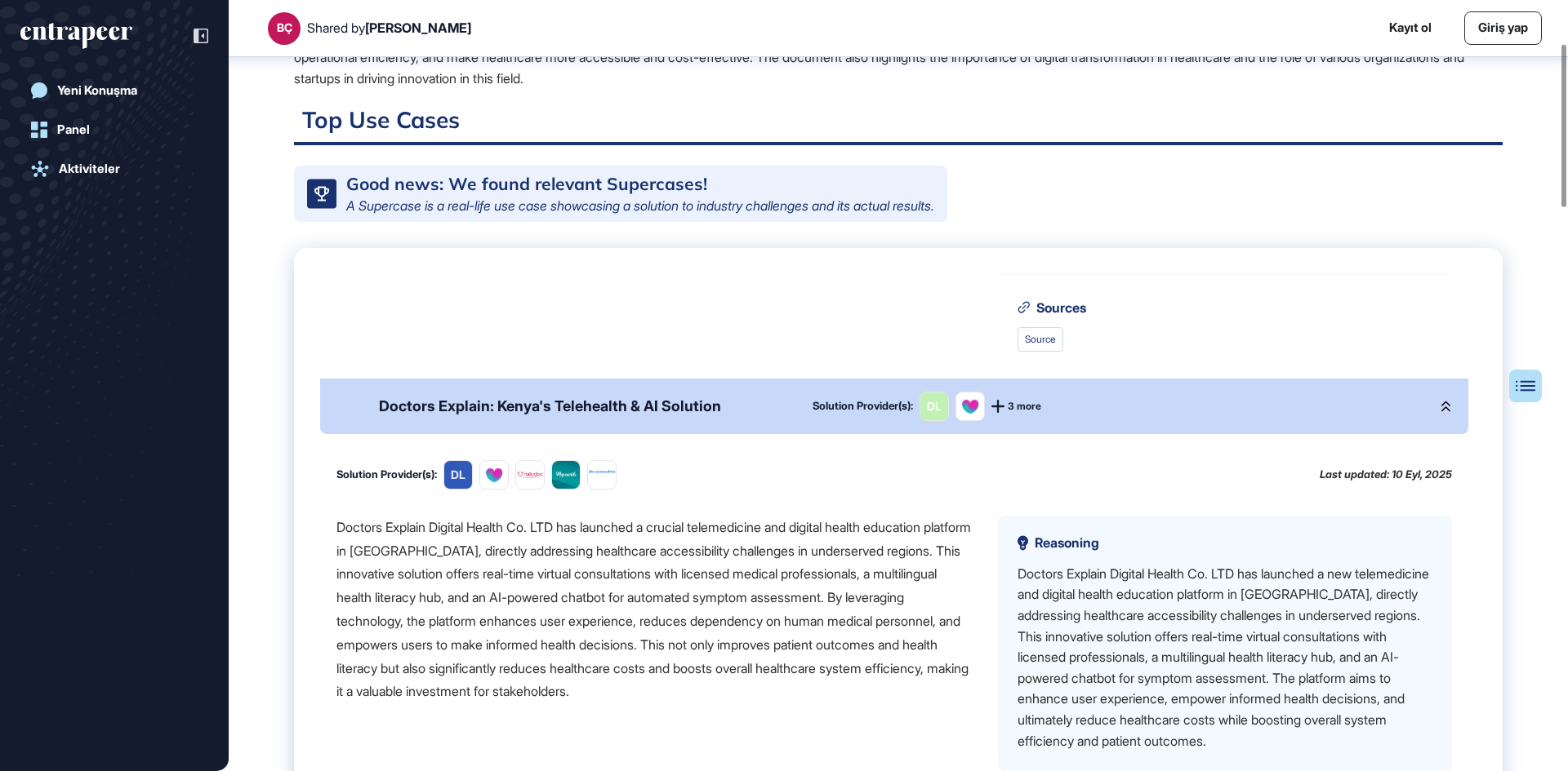
click at [731, 525] on div "Doctors Explain Digital Health Co. LTD has launched a crucial telemedicine and …" at bounding box center [654, 610] width 636 height 187
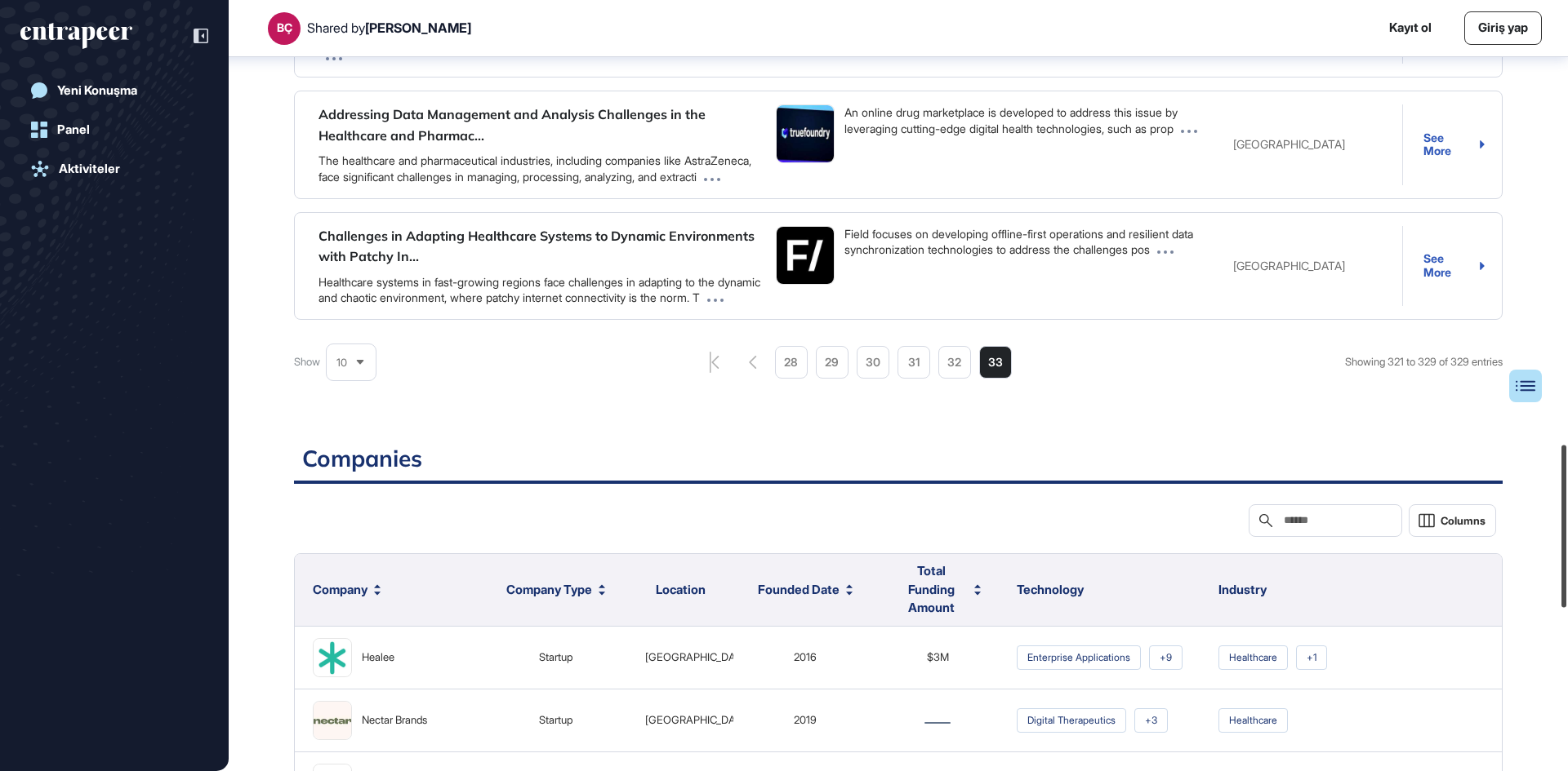
scroll to position [2102, 0]
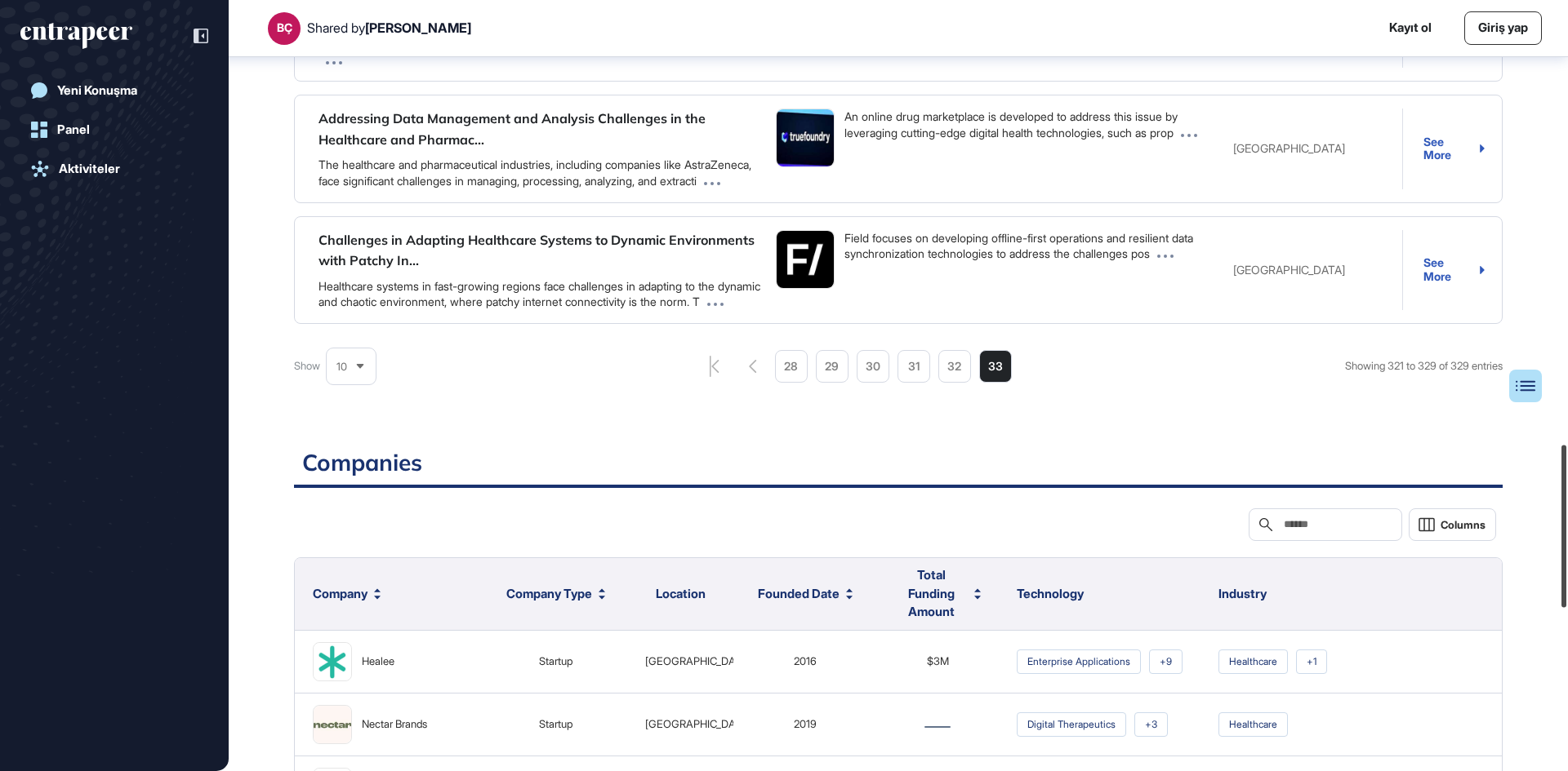
drag, startPoint x: 1558, startPoint y: 617, endPoint x: 1562, endPoint y: 473, distance: 144.1
click at [1562, 473] on div at bounding box center [1563, 526] width 5 height 162
